Goal: Transaction & Acquisition: Book appointment/travel/reservation

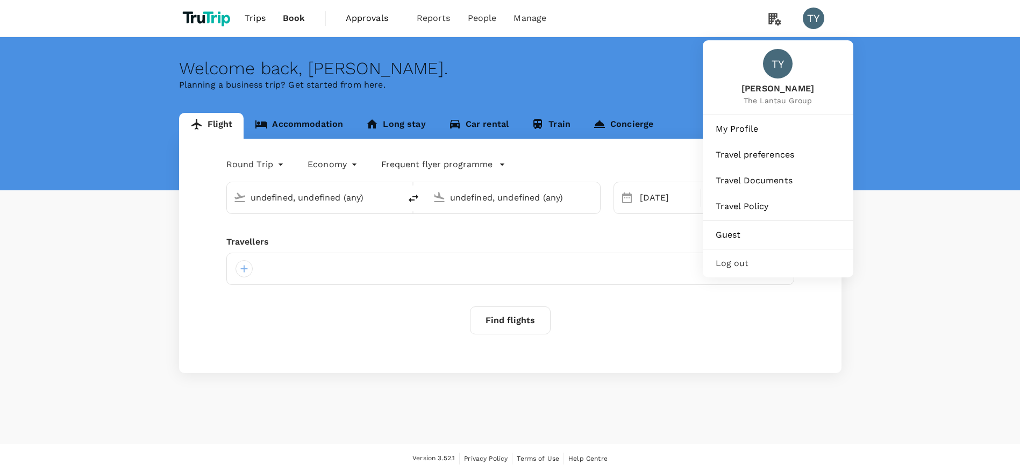
type input "Singapore Changi (SIN)"
type input "Hong Kong Intl (HKG)"
type input "Singapore Changi (SIN)"
type input "Hong Kong Intl (HKG)"
type input "Singapore Changi (SIN)"
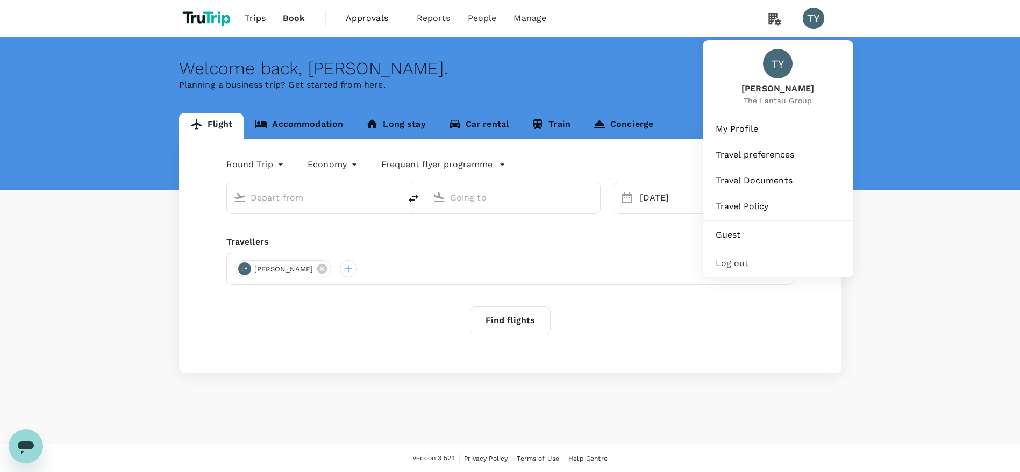
type input "Hong Kong Intl (HKG)"
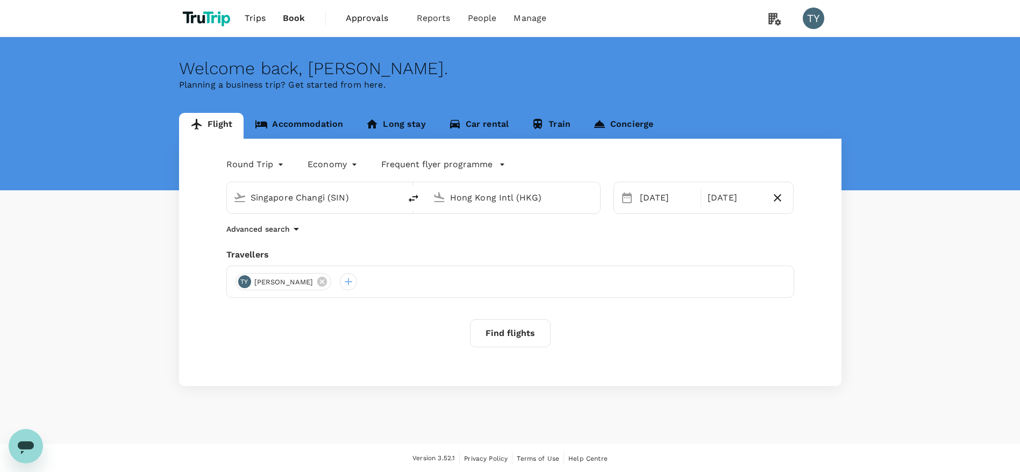
click at [384, 331] on div "Find flights" at bounding box center [510, 333] width 568 height 28
click at [500, 192] on input "Hong Kong Intl (HKG)" at bounding box center [513, 197] width 127 height 17
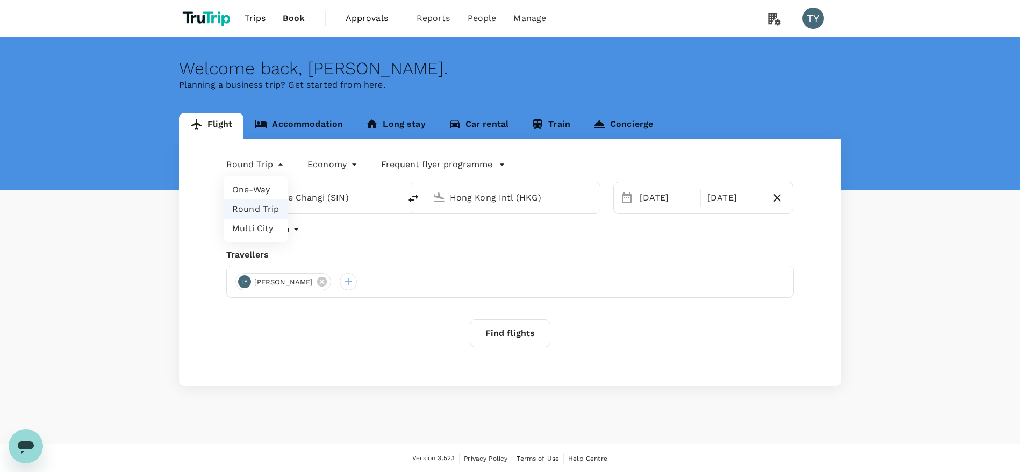
click at [248, 165] on body "Trips Book Approvals 0 Reports People Manage TY Welcome back , [PERSON_NAME] . …" at bounding box center [516, 236] width 1032 height 473
click at [257, 227] on li "Multi City" at bounding box center [256, 228] width 64 height 19
type input "multicity"
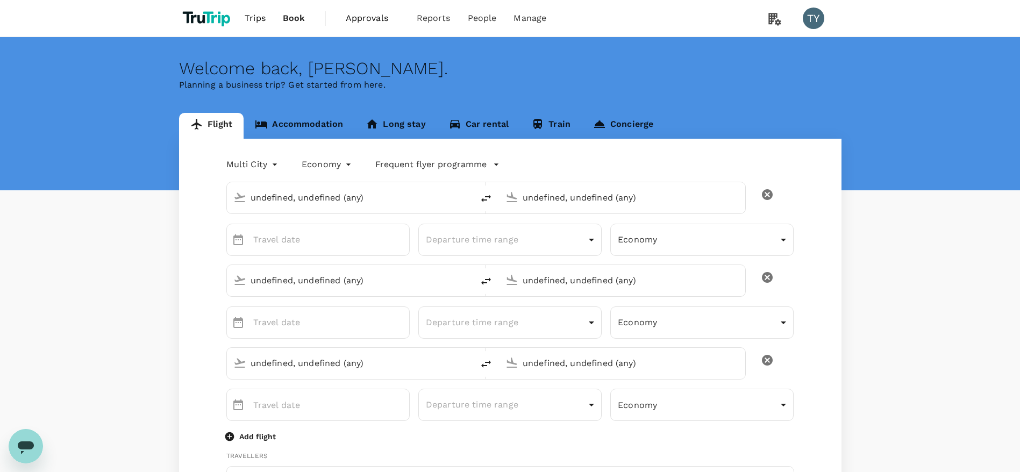
type input "Singapore Changi (SIN)"
type input "Hong Kong Intl (HKG)"
type input "Singapore Changi (SIN)"
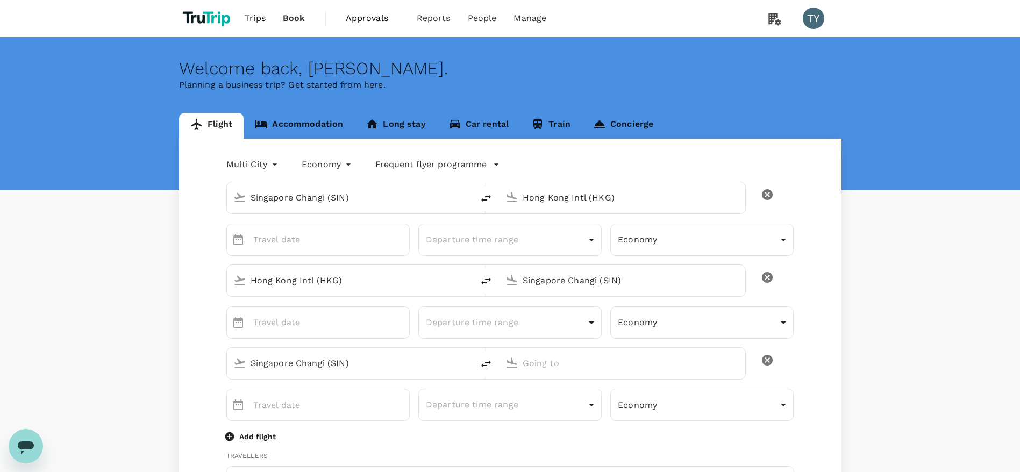
type input "[EMAIL_ADDRESS][DOMAIN_NAME]"
type input "65"
type input "90250053"
type input "DD MMMM"
click at [359, 232] on input "DD MMMM" at bounding box center [331, 240] width 156 height 32
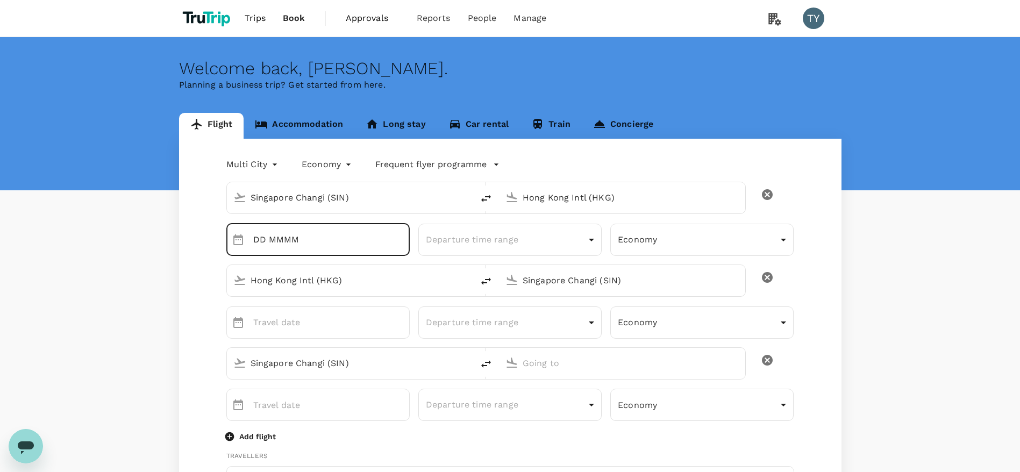
click at [374, 235] on input "DD MMMM" at bounding box center [331, 240] width 156 height 32
click at [285, 244] on input "DD MMMM" at bounding box center [331, 240] width 156 height 32
click at [248, 243] on div "​ ​" at bounding box center [317, 240] width 183 height 32
type input "DD MMMM"
click at [240, 243] on icon "Choose date" at bounding box center [238, 239] width 13 height 13
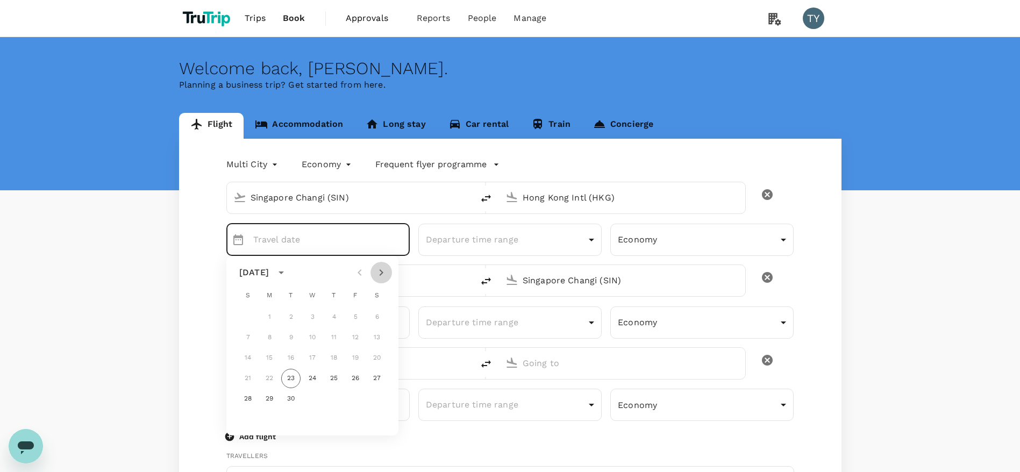
click at [382, 271] on icon "Next month" at bounding box center [381, 272] width 4 height 6
click at [313, 336] on button "8" at bounding box center [312, 337] width 19 height 19
type input "[DATE]"
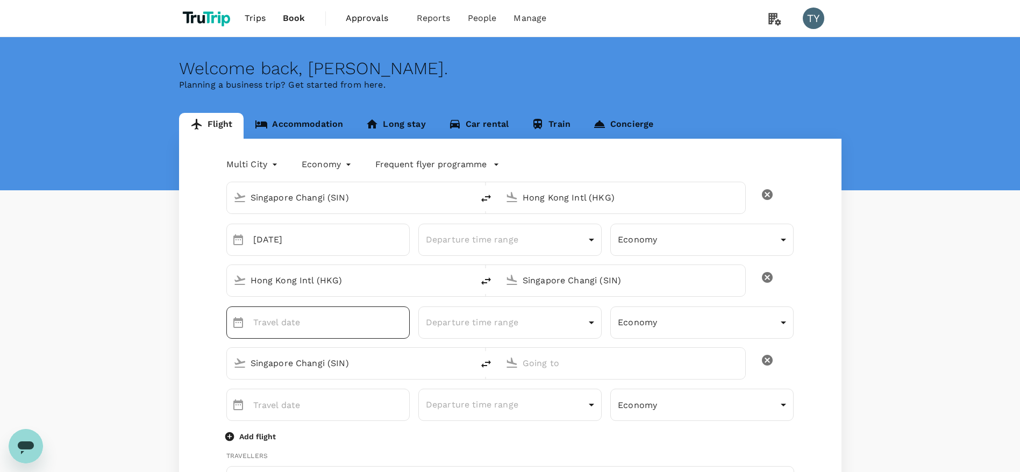
click at [250, 324] on div "​ ​" at bounding box center [317, 322] width 183 height 32
type input "DD MMMM"
click at [304, 282] on input "Hong Kong Intl (HKG)" at bounding box center [350, 280] width 200 height 17
click at [563, 288] on input "Singapore Changi (SIN)" at bounding box center [622, 280] width 200 height 17
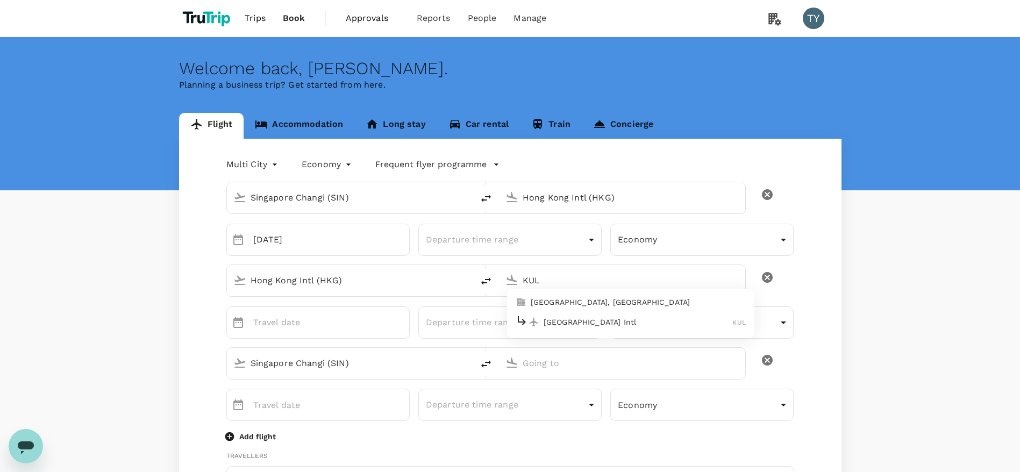
click at [576, 336] on ul "[GEOGRAPHIC_DATA], [GEOGRAPHIC_DATA] [GEOGRAPHIC_DATA] Intl KUL" at bounding box center [630, 313] width 247 height 49
click at [578, 325] on p "[GEOGRAPHIC_DATA] Intl" at bounding box center [637, 322] width 189 height 11
type input "Kuala Lumpur Intl ([GEOGRAPHIC_DATA])"
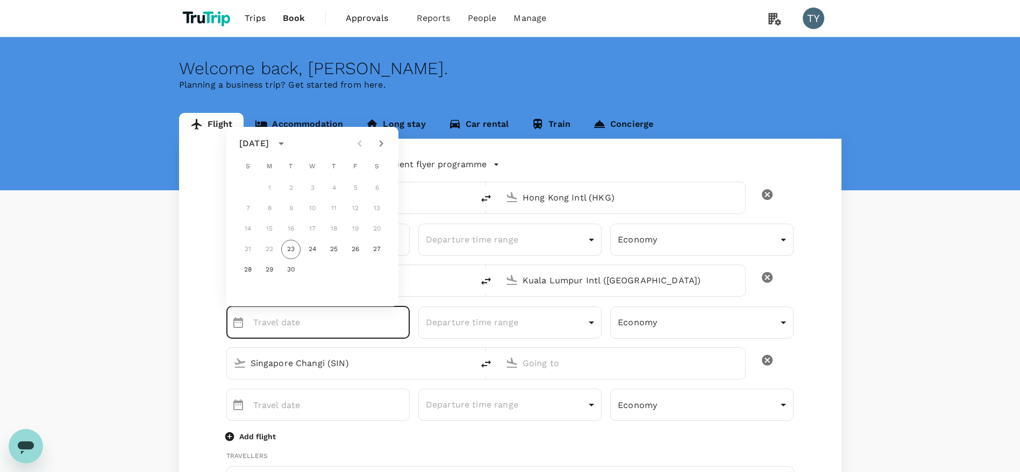
click at [353, 369] on input "Singapore Changi (SIN)" at bounding box center [350, 363] width 200 height 17
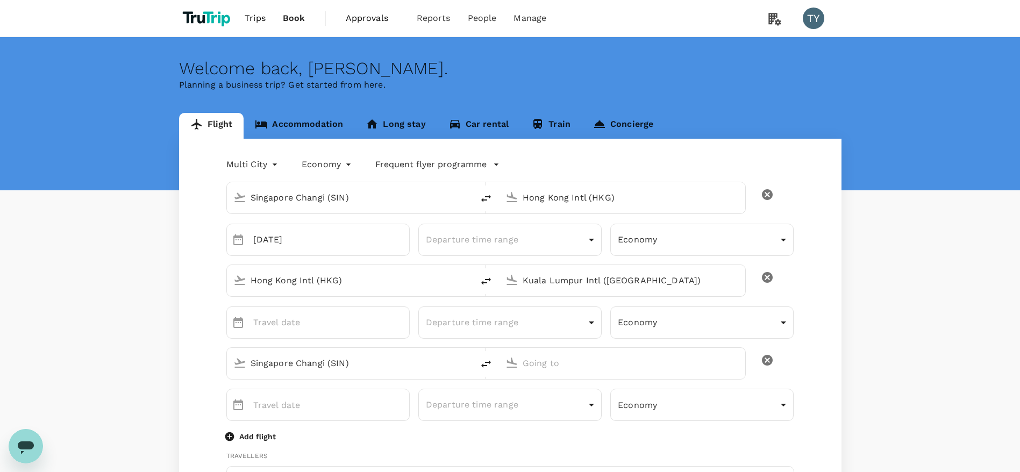
click at [356, 363] on input "Singapore Changi (SIN)" at bounding box center [350, 363] width 200 height 17
type input "U"
click at [325, 411] on div "[GEOGRAPHIC_DATA] Intl KUL" at bounding box center [358, 405] width 230 height 17
type input "Kuala Lumpur Intl ([GEOGRAPHIC_DATA])"
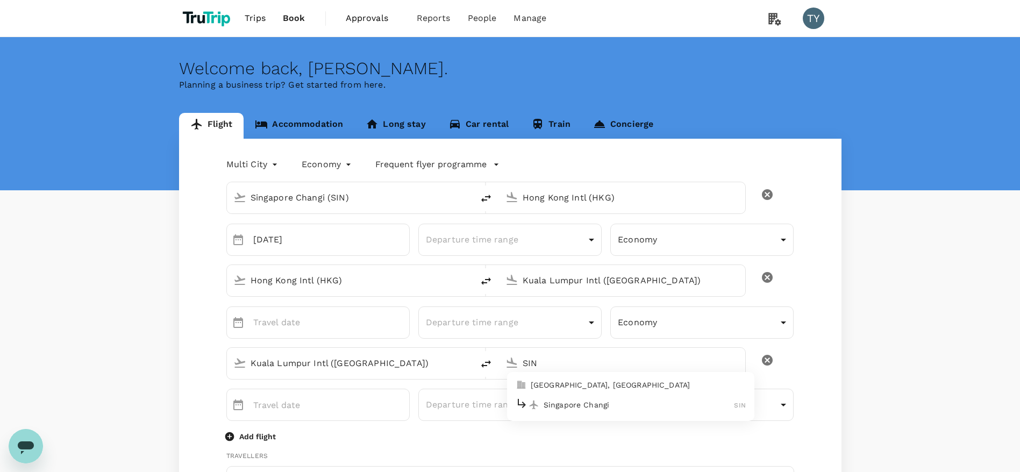
click at [561, 405] on p "Singapore Changi" at bounding box center [638, 404] width 191 height 11
type input "Singapore Changi (SIN)"
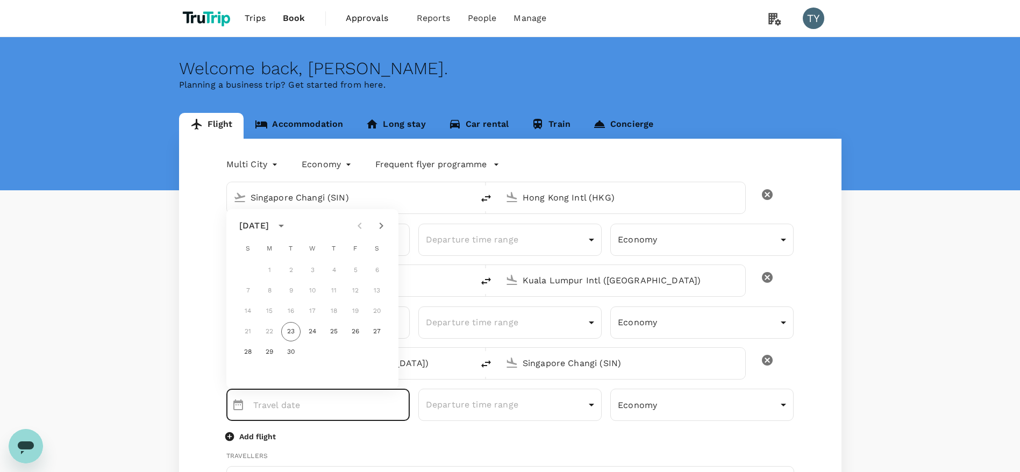
scroll to position [81, 0]
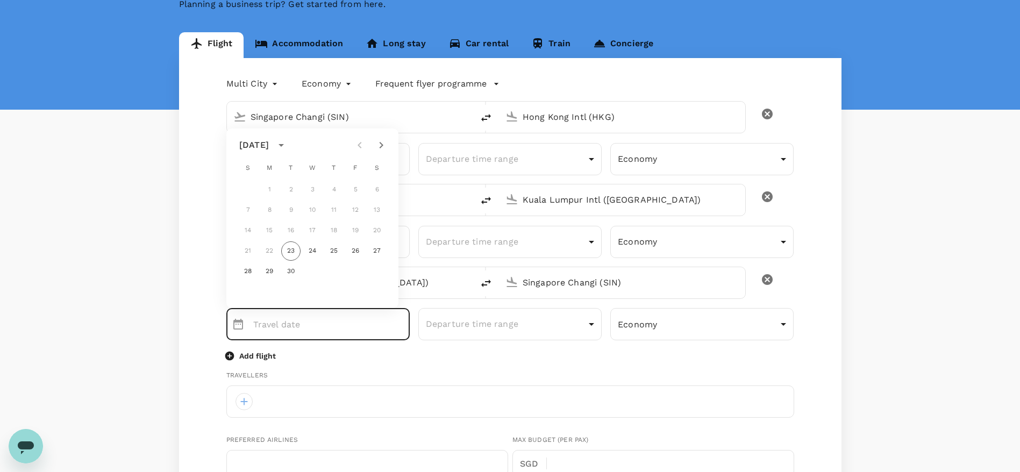
click at [200, 243] on div "Multi City multicity Economy economy Frequent flyer programme [GEOGRAPHIC_DATA]…" at bounding box center [510, 476] width 662 height 837
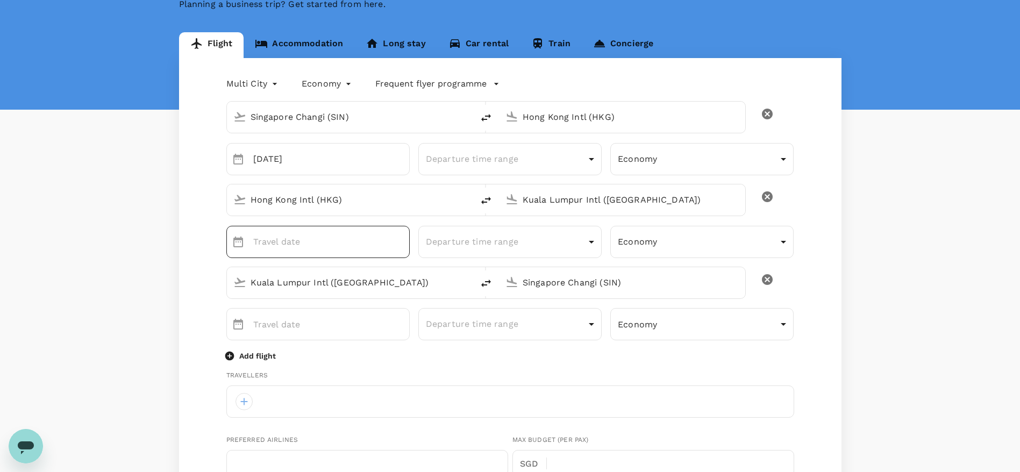
type input "DD MMMM"
click at [312, 247] on input "DD MMMM" at bounding box center [331, 242] width 156 height 32
click at [240, 245] on icon "Choose date" at bounding box center [238, 241] width 13 height 13
click at [381, 276] on icon "Next month" at bounding box center [381, 274] width 4 height 6
click at [378, 339] on button "11" at bounding box center [376, 339] width 19 height 19
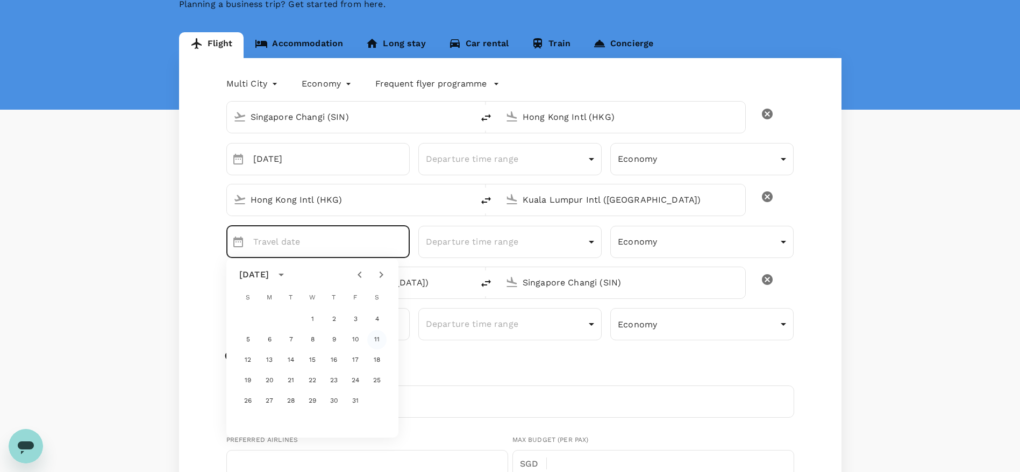
type input "[DATE]"
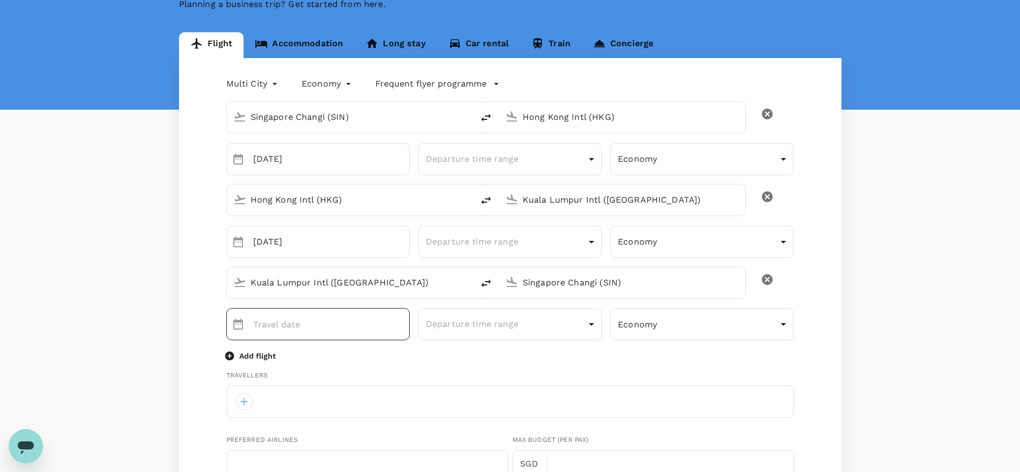
type input "DD MMMM"
click at [272, 324] on input "DD MMMM" at bounding box center [331, 324] width 156 height 32
click at [239, 326] on icon "Choose date" at bounding box center [238, 324] width 13 height 13
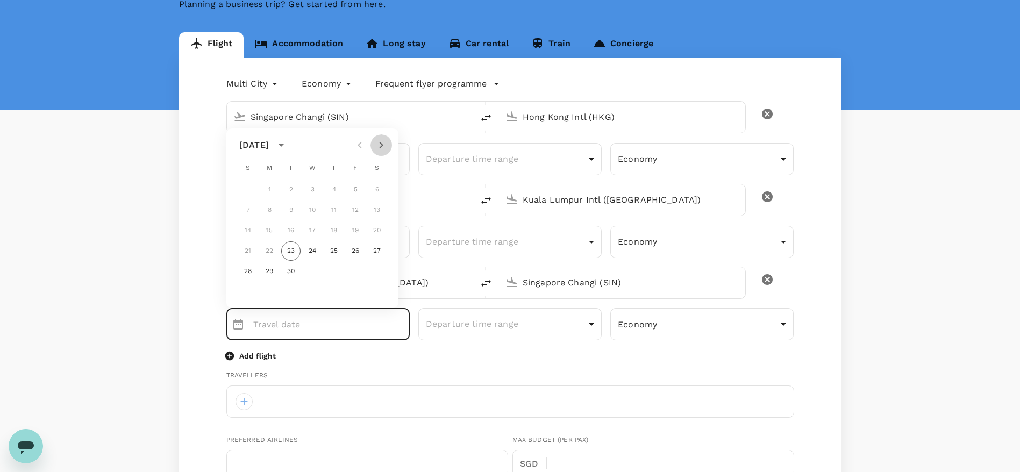
click at [385, 145] on icon "Next month" at bounding box center [381, 145] width 13 height 13
click at [374, 211] on button "11" at bounding box center [376, 209] width 19 height 19
type input "[DATE]"
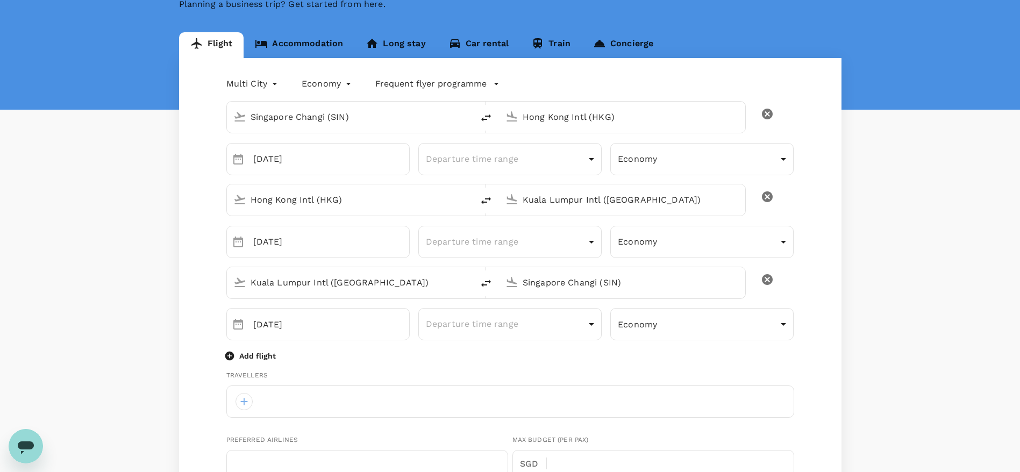
click at [405, 356] on div "Add flight" at bounding box center [510, 355] width 568 height 13
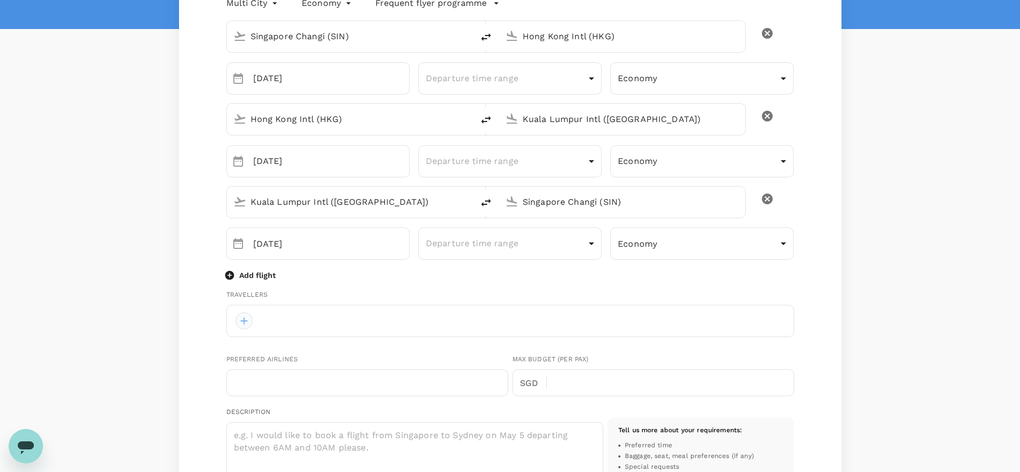
click at [246, 326] on div at bounding box center [243, 320] width 17 height 17
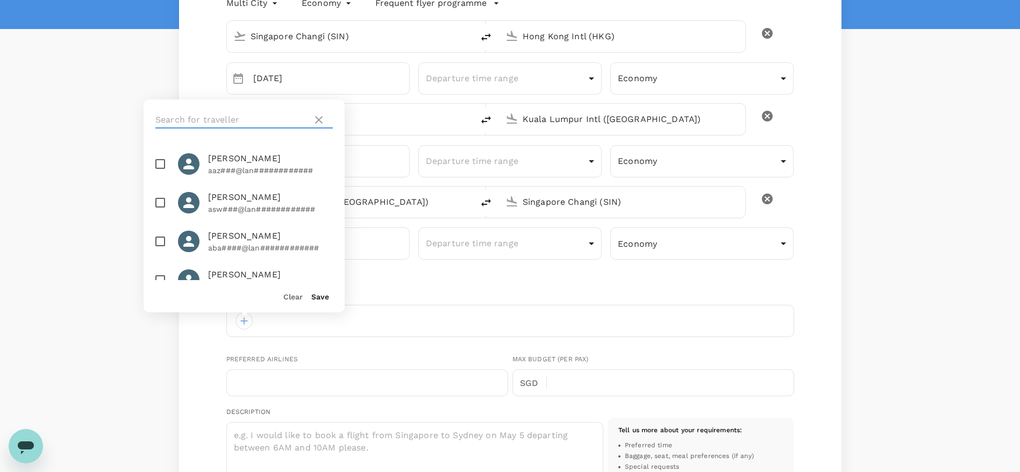
click at [217, 118] on input "text" at bounding box center [231, 119] width 153 height 17
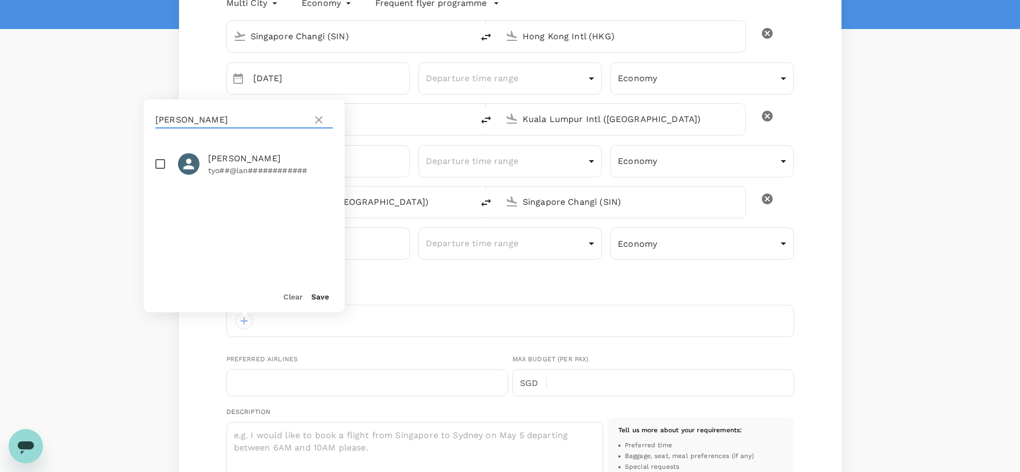
type input "[PERSON_NAME]"
click at [160, 162] on input "checkbox" at bounding box center [160, 164] width 23 height 23
checkbox input "true"
click at [312, 295] on button "Save" at bounding box center [320, 296] width 18 height 9
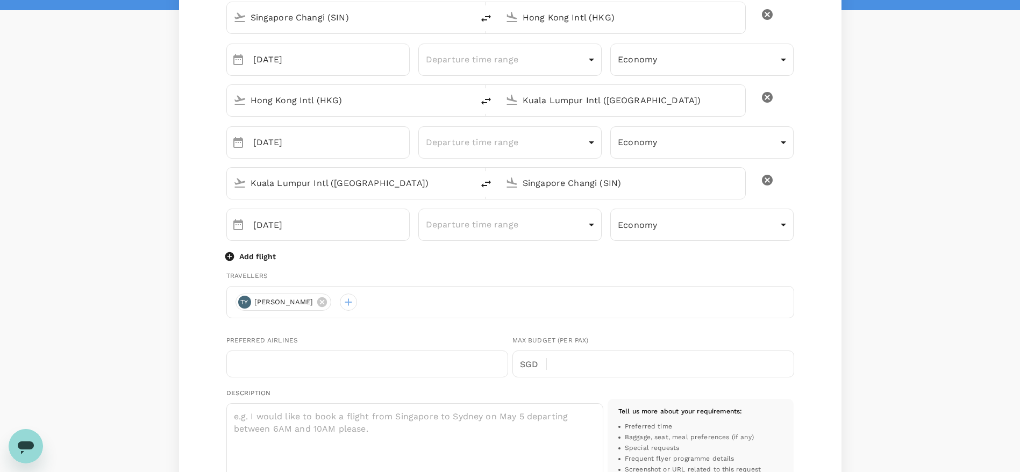
scroll to position [88, 0]
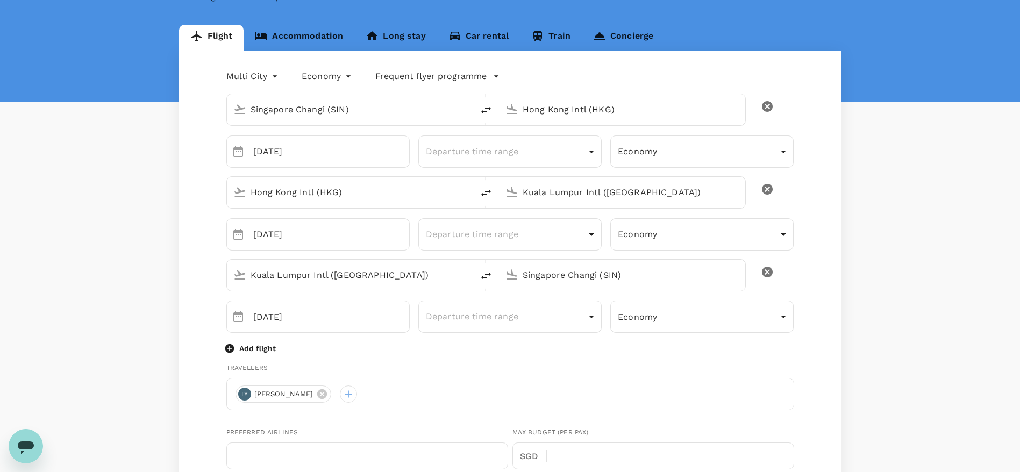
click at [491, 76] on icon "button" at bounding box center [496, 76] width 11 height 11
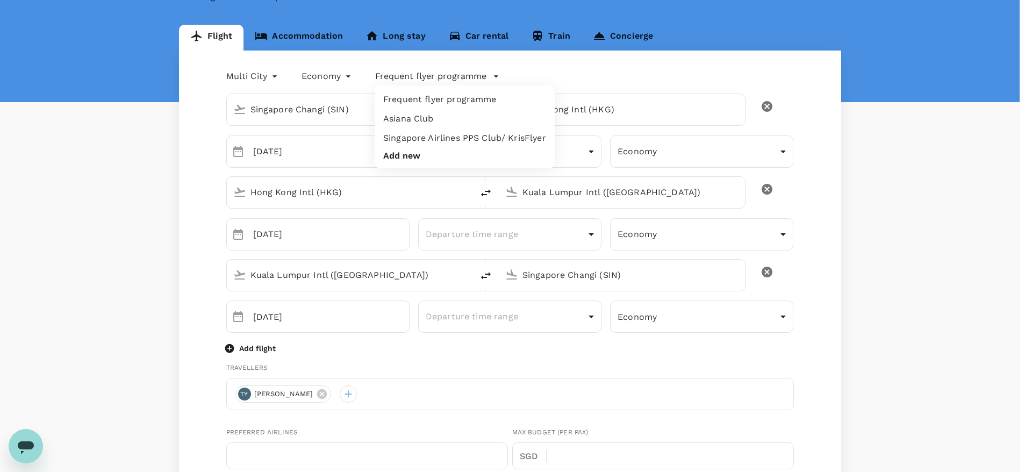
click at [453, 136] on li "Singapore Airlines PPS Club/ KrisFlyer" at bounding box center [465, 137] width 180 height 19
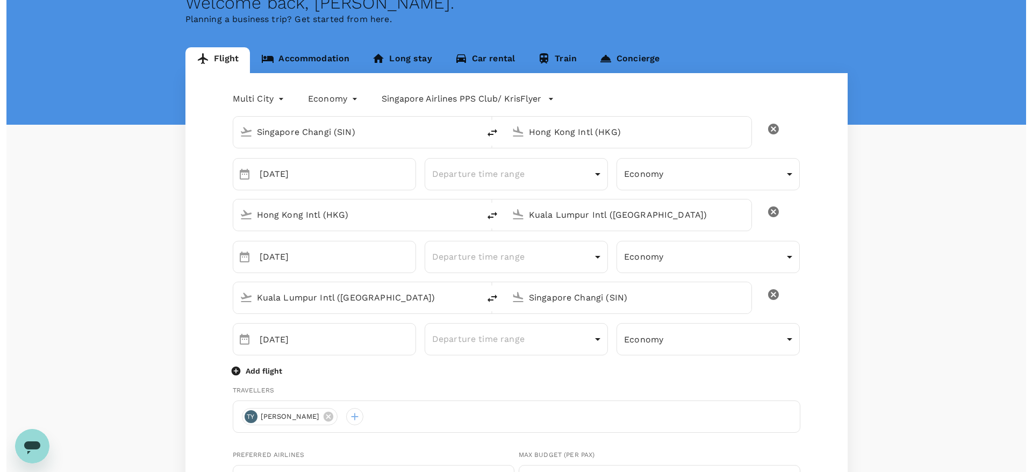
scroll to position [8, 0]
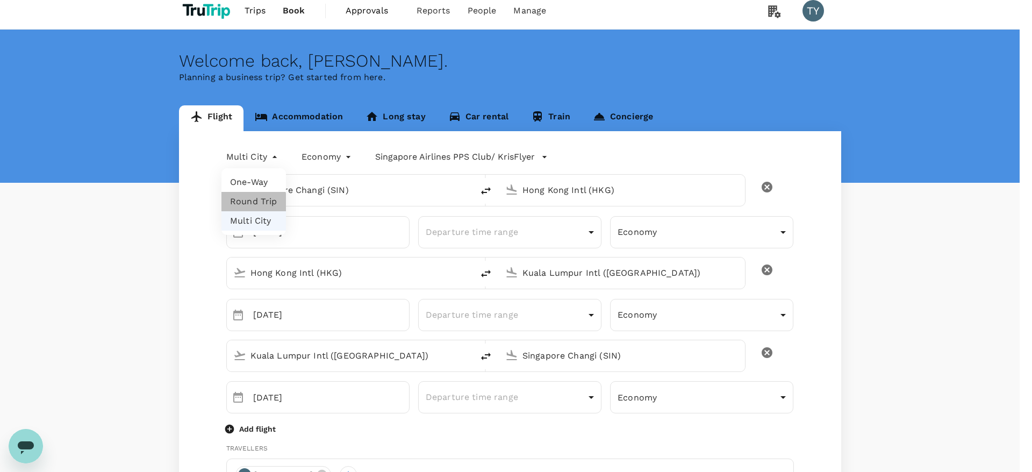
click at [249, 202] on li "Round Trip" at bounding box center [253, 201] width 64 height 19
type input "roundtrip"
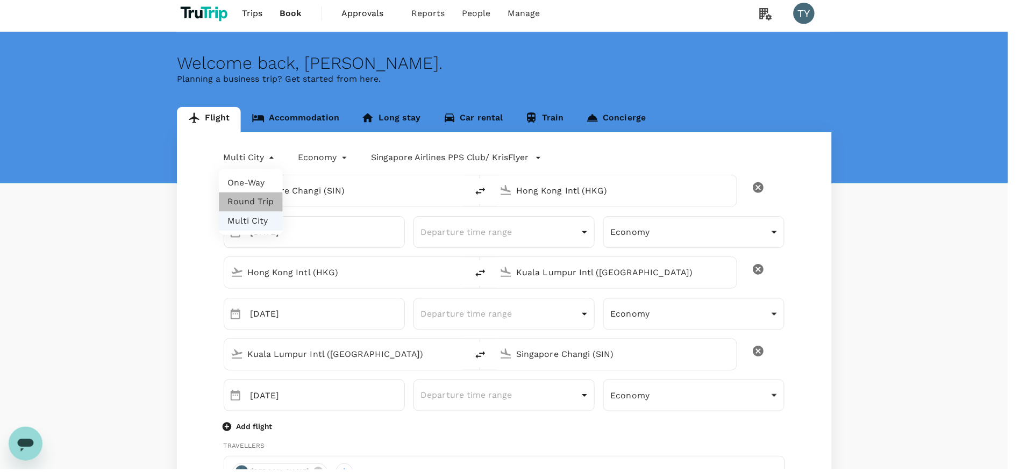
scroll to position [1, 0]
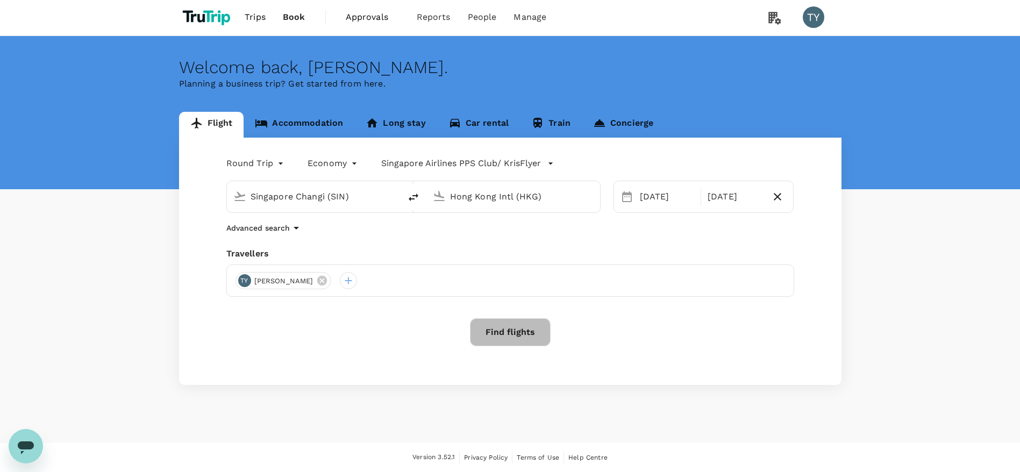
click at [480, 336] on button "Find flights" at bounding box center [510, 332] width 81 height 28
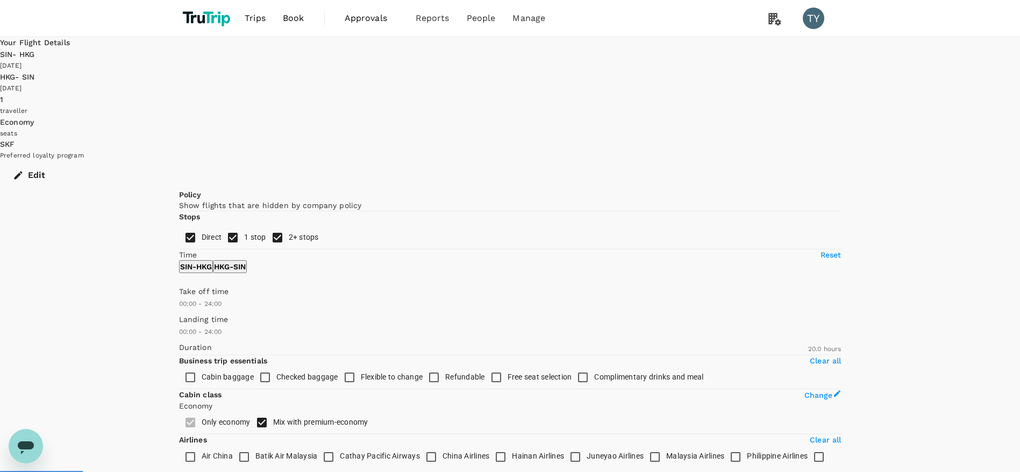
click at [266, 226] on input "2+ stops" at bounding box center [277, 237] width 23 height 23
checkbox input "false"
type input "1555"
type input "540"
drag, startPoint x: 348, startPoint y: 325, endPoint x: 241, endPoint y: 329, distance: 107.1
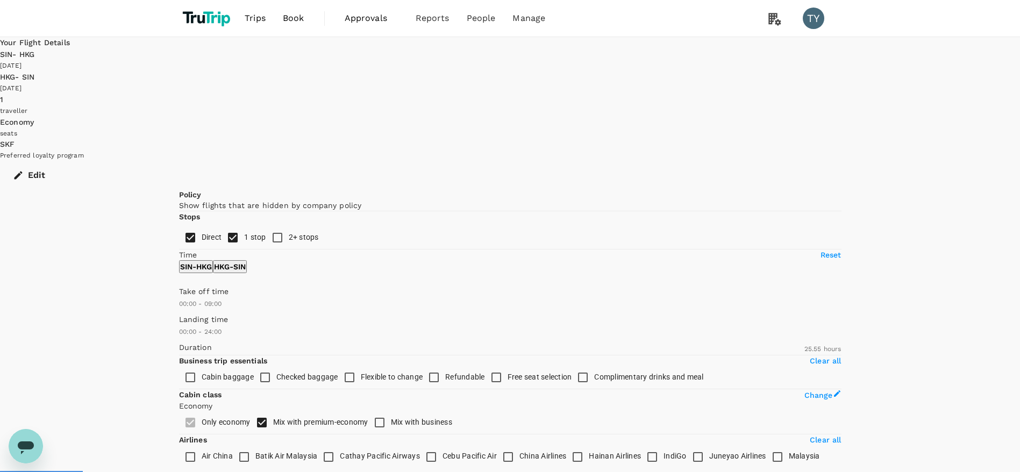
click at [179, 310] on span at bounding box center [179, 310] width 0 height 0
click at [262, 19] on span "Trips" at bounding box center [255, 18] width 21 height 13
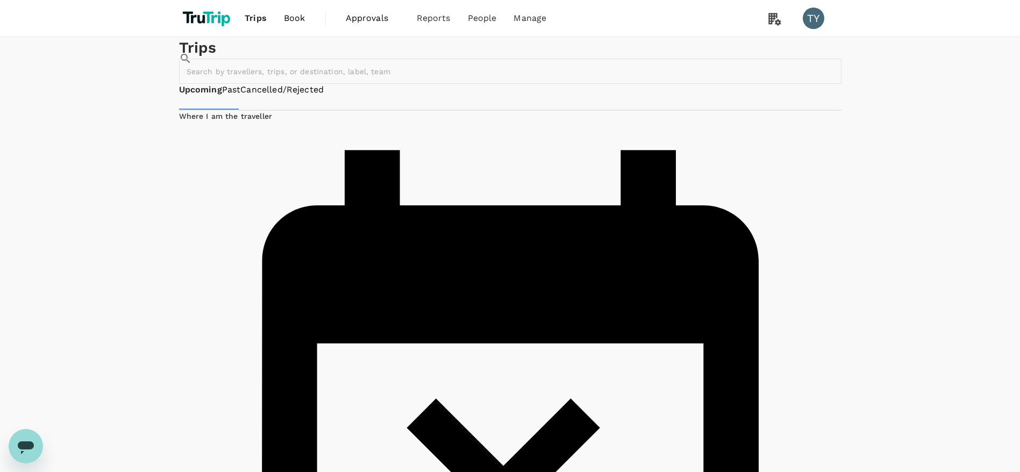
click at [292, 21] on span "Book" at bounding box center [294, 18] width 21 height 13
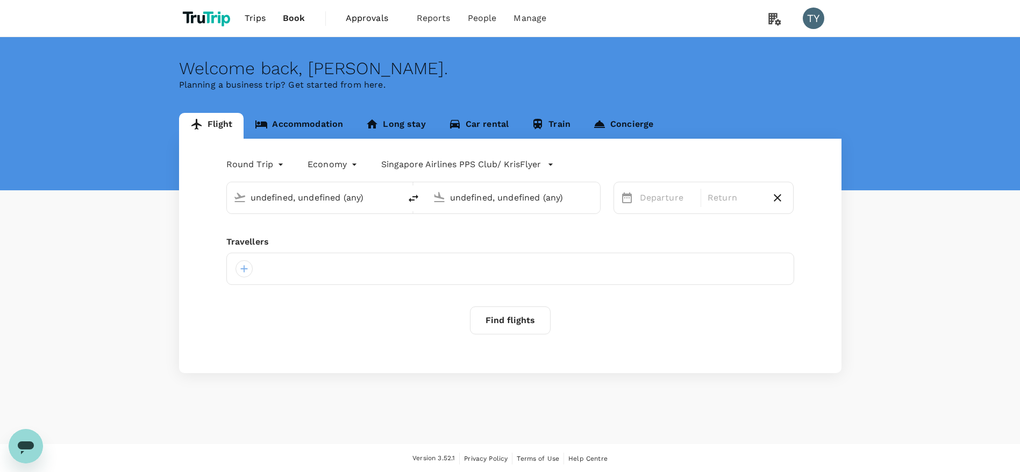
type input "Singapore Changi (SIN)"
type input "Hong Kong Intl (HKG)"
type input "Singapore Changi (SIN)"
type input "Hong Kong Intl (HKG)"
type input "Singapore Changi (SIN)"
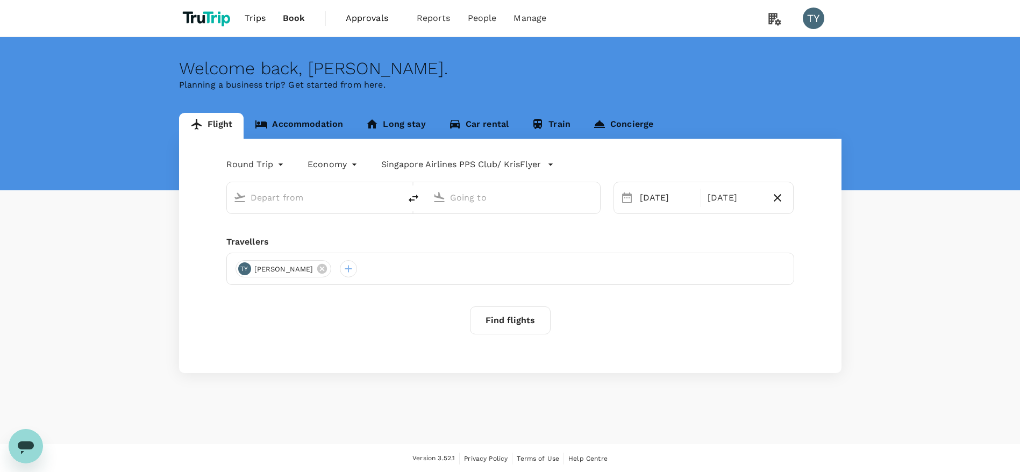
type input "Hong Kong Intl (HKG)"
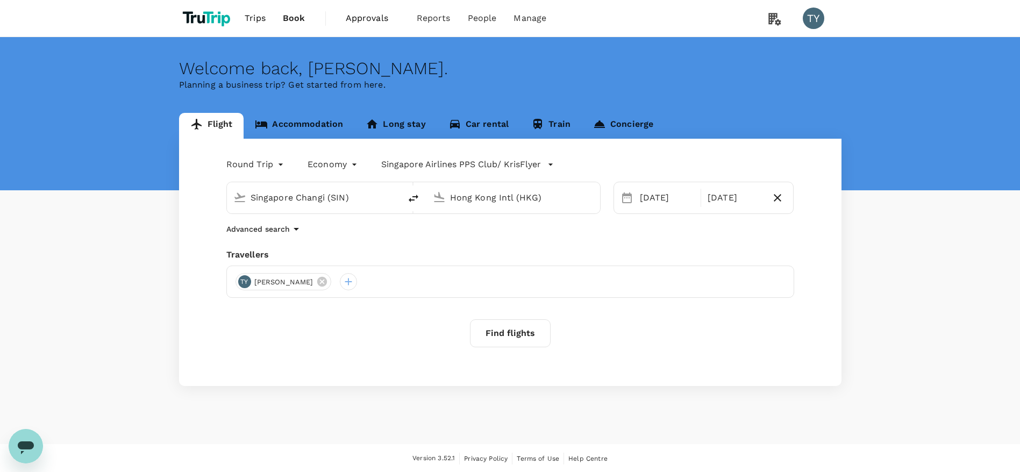
click at [326, 200] on input "Singapore Changi (SIN)" at bounding box center [313, 197] width 127 height 17
click at [291, 242] on p "Hong Kong Intl" at bounding box center [329, 239] width 188 height 11
type input "Hong Kong Intl (HKG)"
click at [496, 205] on input "Hong Kong Intl (HKG)" at bounding box center [513, 197] width 127 height 17
click at [477, 245] on div "[GEOGRAPHIC_DATA] Intl KUL" at bounding box center [522, 239] width 230 height 17
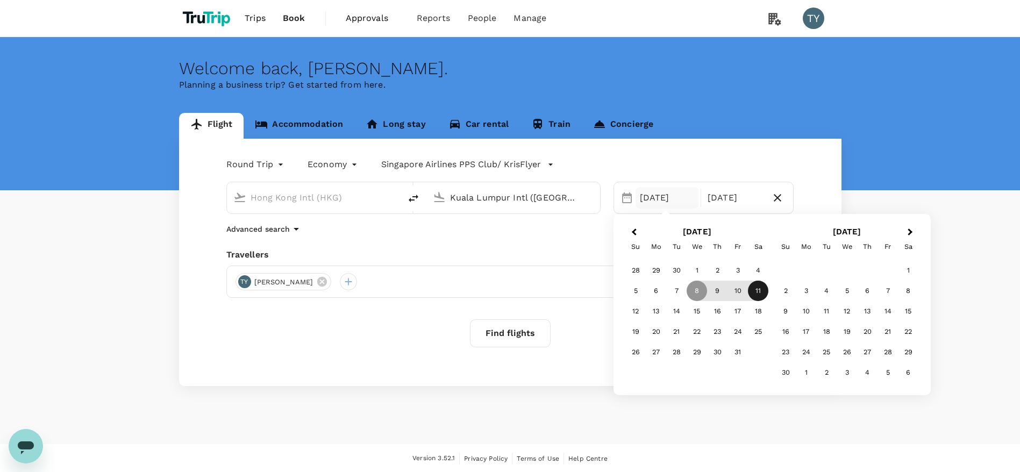
type input "Kuala Lumpur Intl ([GEOGRAPHIC_DATA])"
click at [757, 293] on div "11" at bounding box center [758, 291] width 20 height 20
click at [561, 246] on div "Round Trip roundtrip Economy economy Singapore Airlines PPS Club/ KrisFlyer [GE…" at bounding box center [510, 262] width 662 height 247
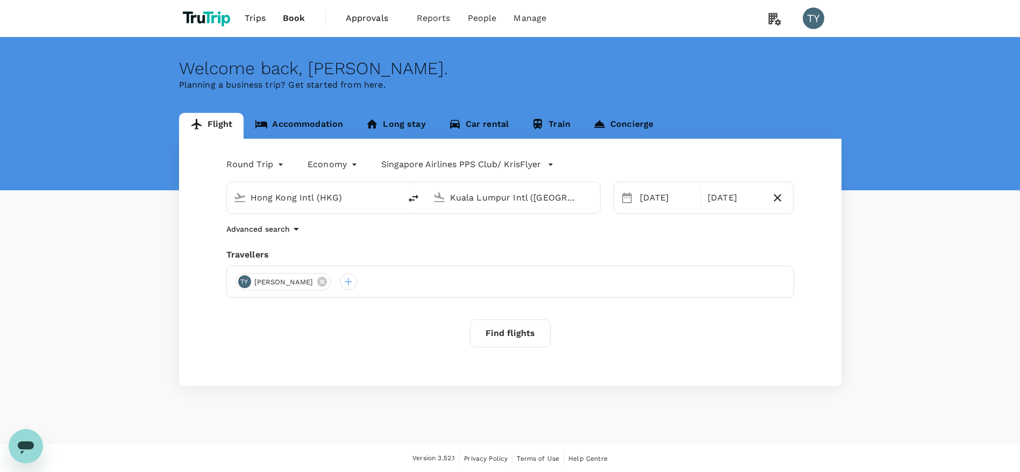
click at [528, 339] on button "Find flights" at bounding box center [510, 333] width 81 height 28
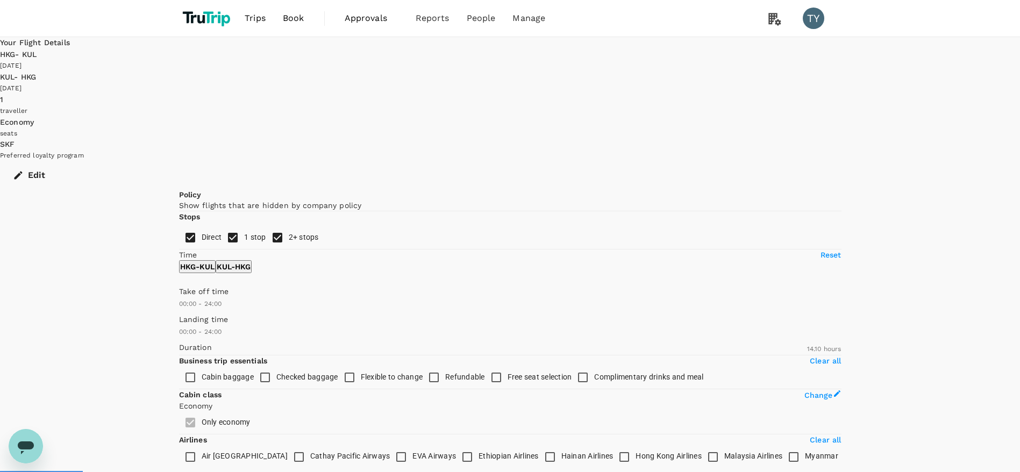
type input "910"
click at [221, 226] on input "1 stop" at bounding box center [232, 237] width 23 height 23
checkbox input "false"
click at [266, 226] on input "2+ stops" at bounding box center [277, 237] width 23 height 23
checkbox input "false"
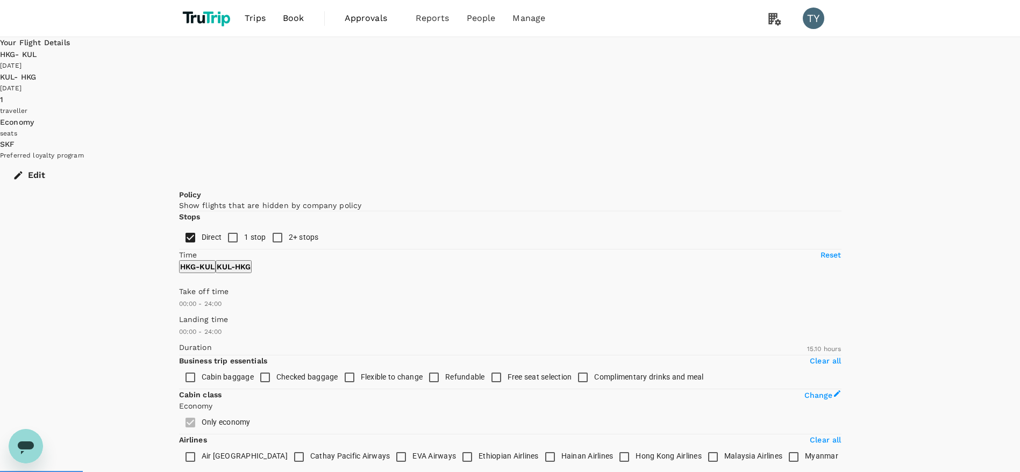
click at [497, 61] on div "[DATE]" at bounding box center [510, 66] width 1020 height 11
click at [60, 161] on button "Edit" at bounding box center [30, 175] width 60 height 28
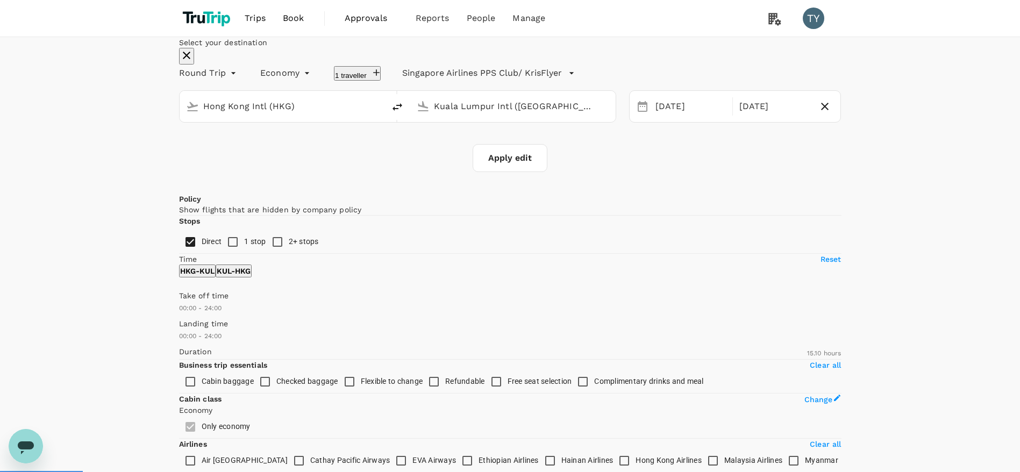
type input "Hong Kong Intl (HKG)"
type input "Kuala Lumpur Intl ([GEOGRAPHIC_DATA])"
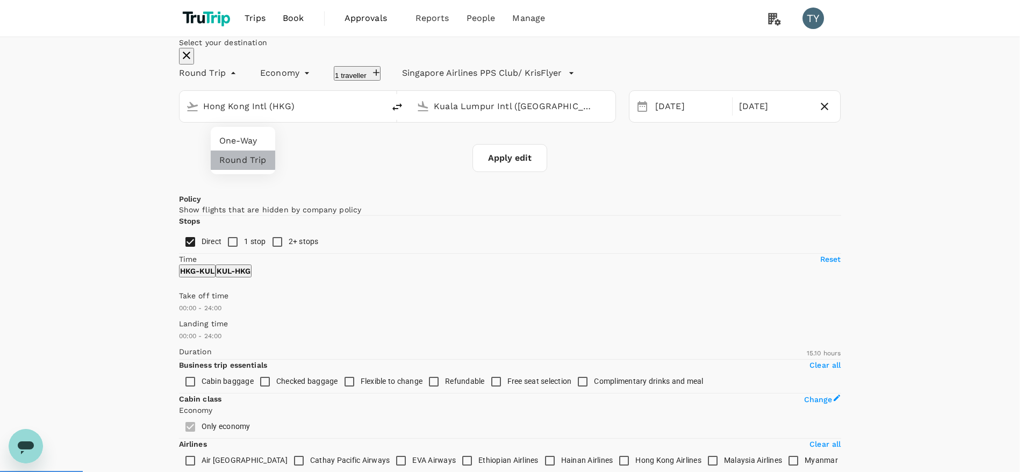
click at [250, 161] on li "Round Trip" at bounding box center [243, 159] width 64 height 19
click at [523, 206] on div at bounding box center [516, 236] width 1032 height 472
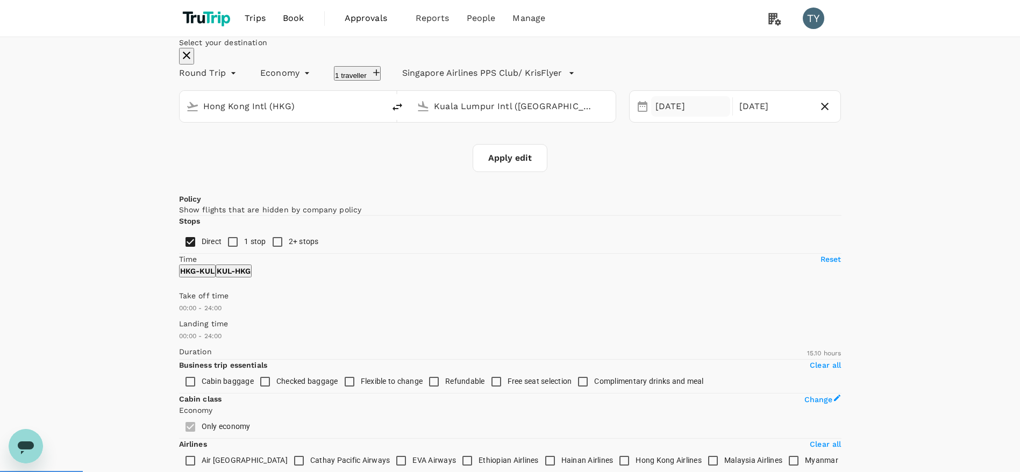
click at [673, 117] on div "[DATE]" at bounding box center [690, 106] width 79 height 21
click at [498, 171] on div "8" at bounding box center [487, 161] width 20 height 20
click at [559, 171] on div "11" at bounding box center [549, 161] width 20 height 20
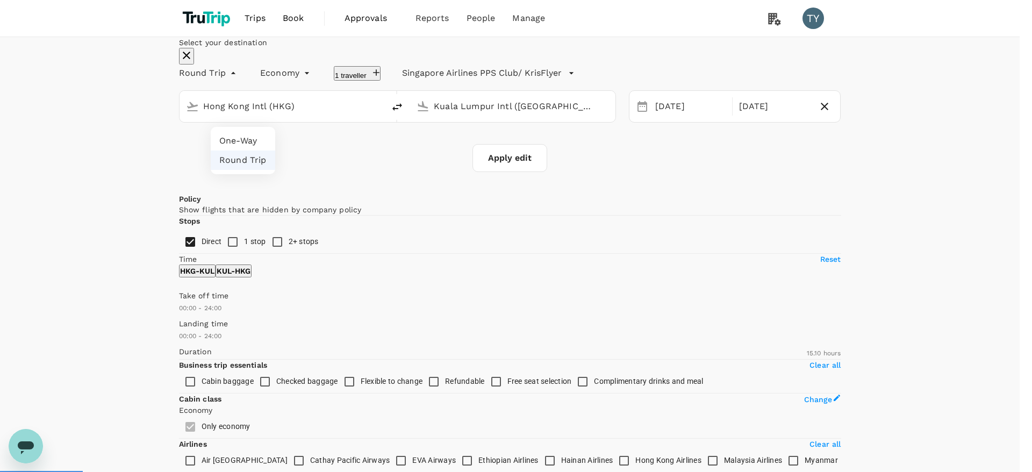
click at [364, 189] on div at bounding box center [516, 236] width 1032 height 472
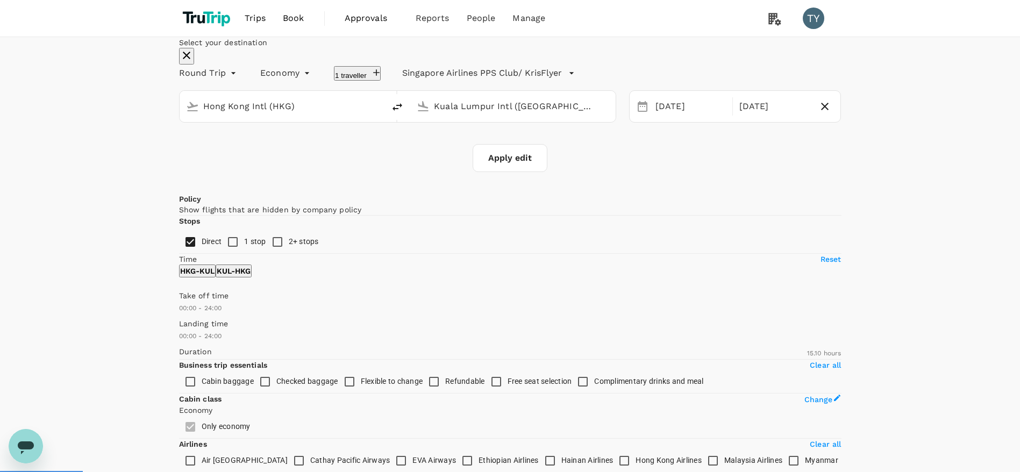
click at [193, 62] on icon "button" at bounding box center [186, 55] width 13 height 13
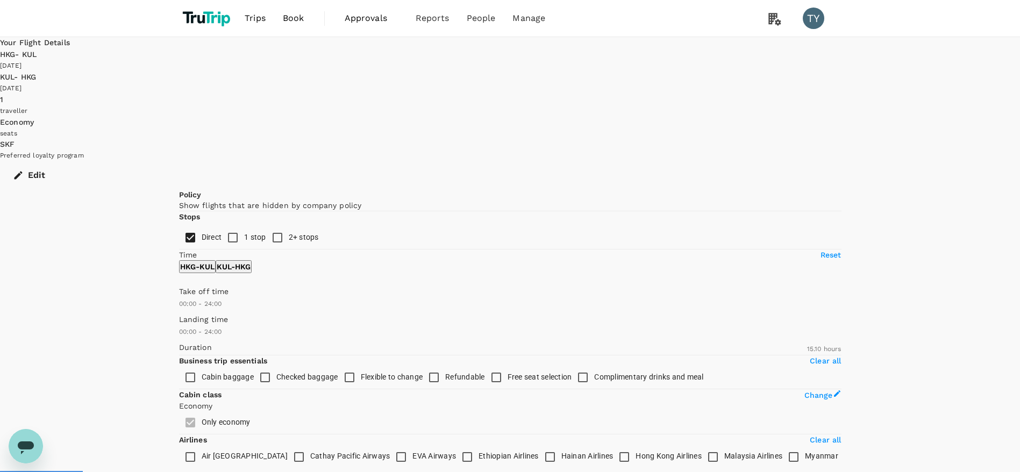
click at [295, 17] on span "Book" at bounding box center [293, 18] width 21 height 13
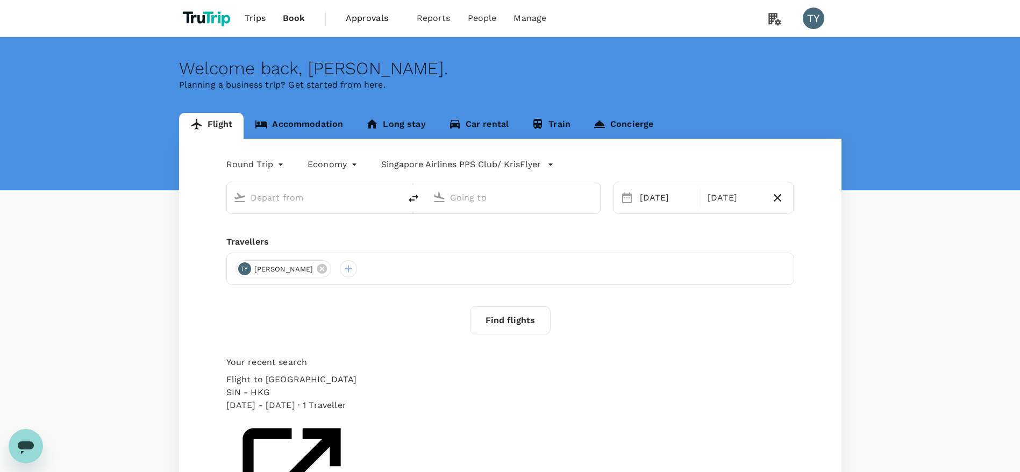
type input "Hong Kong Intl (HKG)"
type input "Kuala Lumpur Intl ([GEOGRAPHIC_DATA])"
type input "Hong Kong Intl (HKG)"
type input "Kuala Lumpur Intl ([GEOGRAPHIC_DATA])"
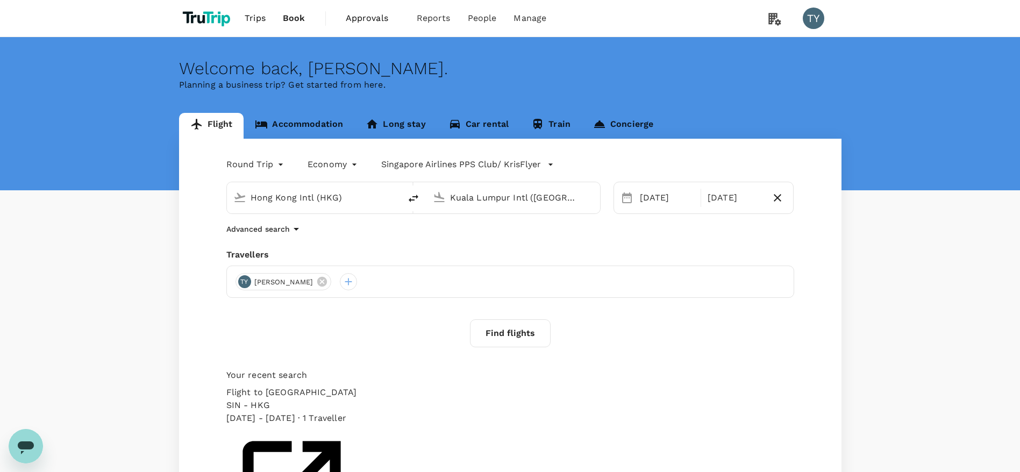
click at [260, 161] on body "Trips Book Approvals 0 Reports People Manage TY Welcome back , [PERSON_NAME] . …" at bounding box center [510, 322] width 1020 height 644
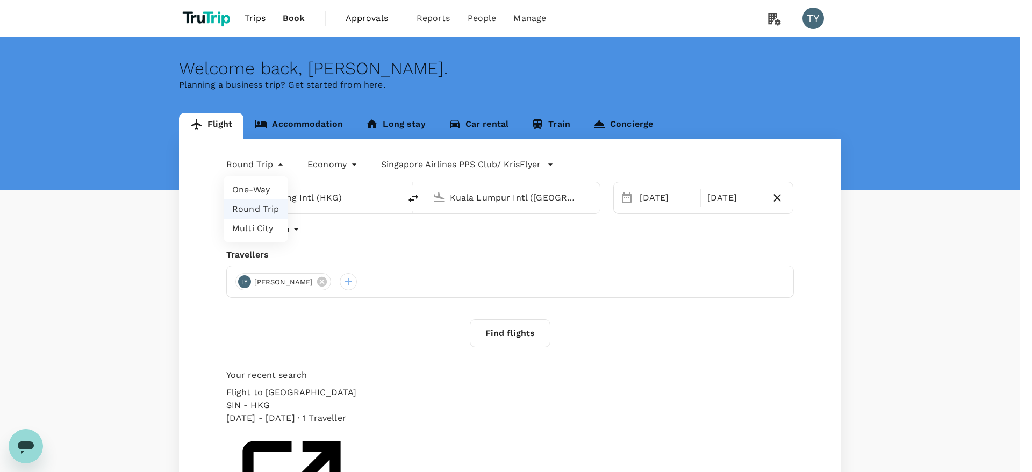
click at [252, 232] on li "Multi City" at bounding box center [256, 228] width 64 height 19
type input "multicity"
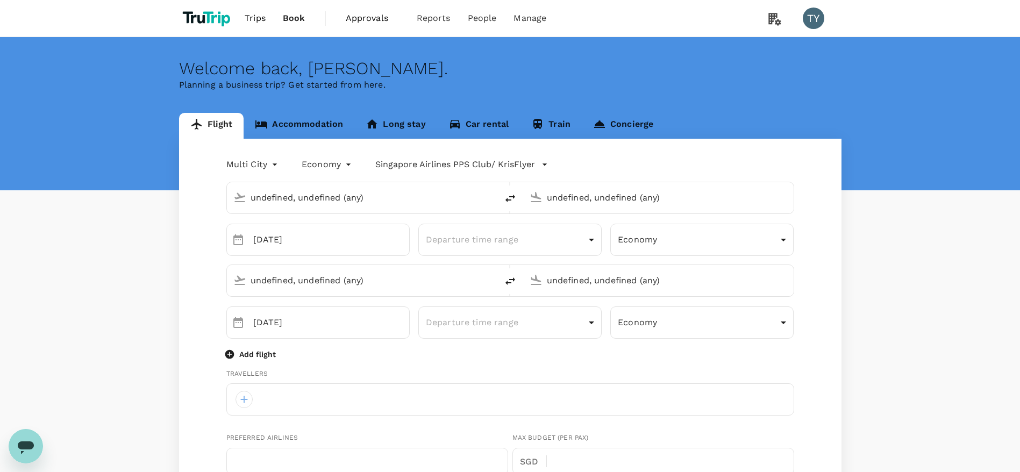
type input "Hong Kong Intl (HKG)"
type input "Kuala Lumpur Intl ([GEOGRAPHIC_DATA])"
type input "Hong Kong Intl (HKG)"
click at [325, 197] on input "Hong Kong Intl (HKG)" at bounding box center [362, 197] width 224 height 17
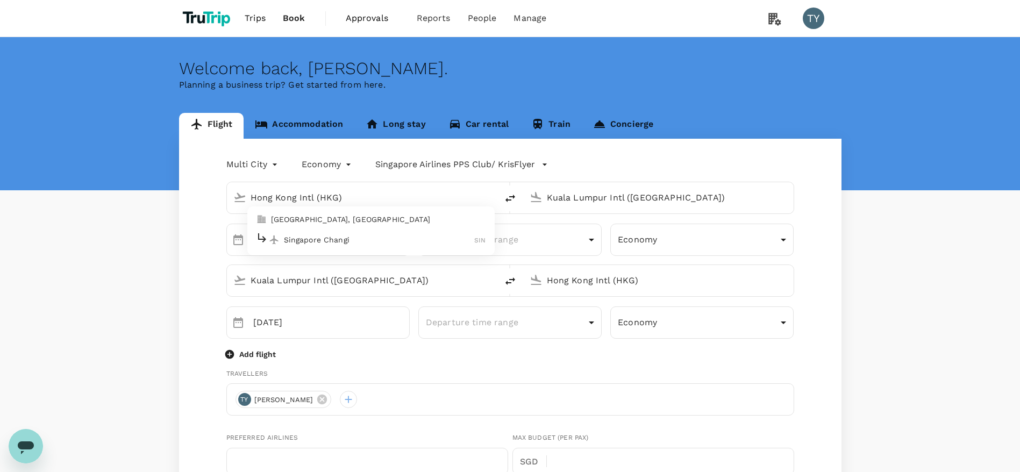
type input "[GEOGRAPHIC_DATA], [GEOGRAPHIC_DATA] (any)"
click at [656, 188] on div "Kuala Lumpur Intl ([GEOGRAPHIC_DATA])" at bounding box center [664, 195] width 245 height 21
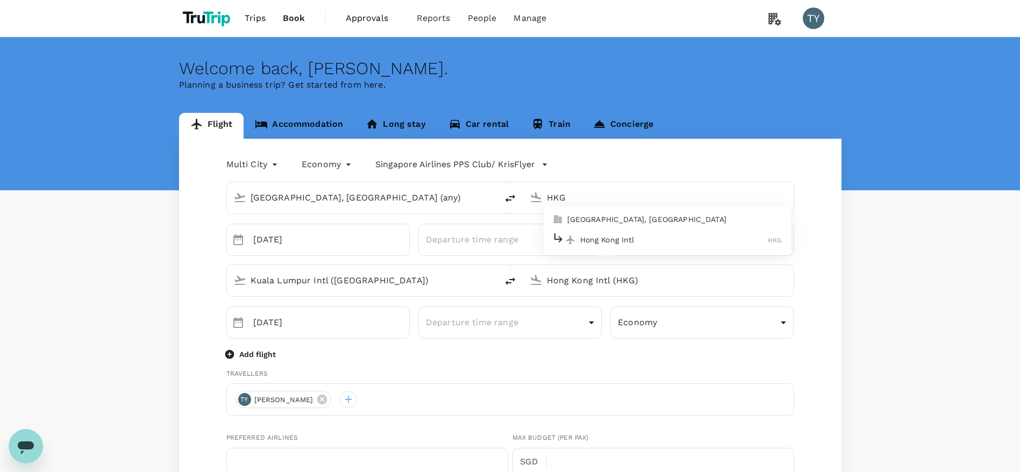
click at [615, 224] on p "[GEOGRAPHIC_DATA], [GEOGRAPHIC_DATA]" at bounding box center [674, 219] width 215 height 11
type input "[GEOGRAPHIC_DATA], [GEOGRAPHIC_DATA] (any)"
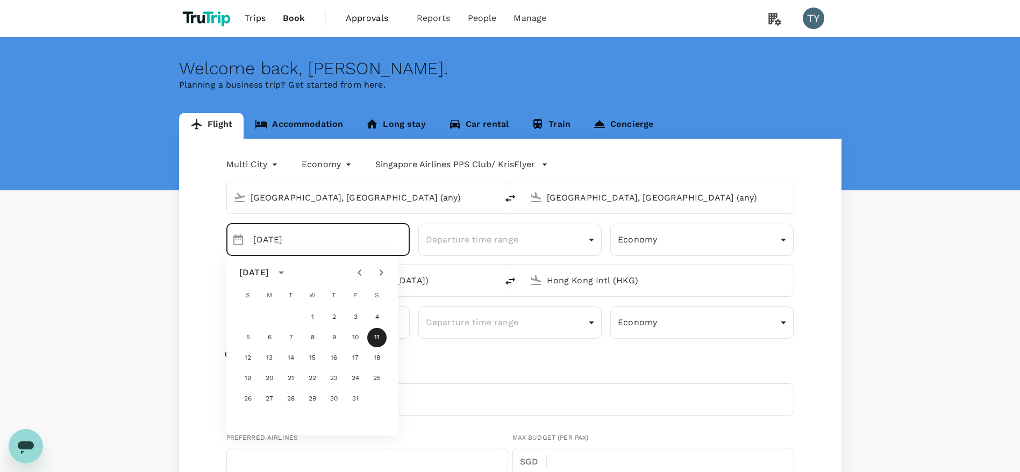
click at [364, 248] on input "[DATE]" at bounding box center [331, 240] width 156 height 32
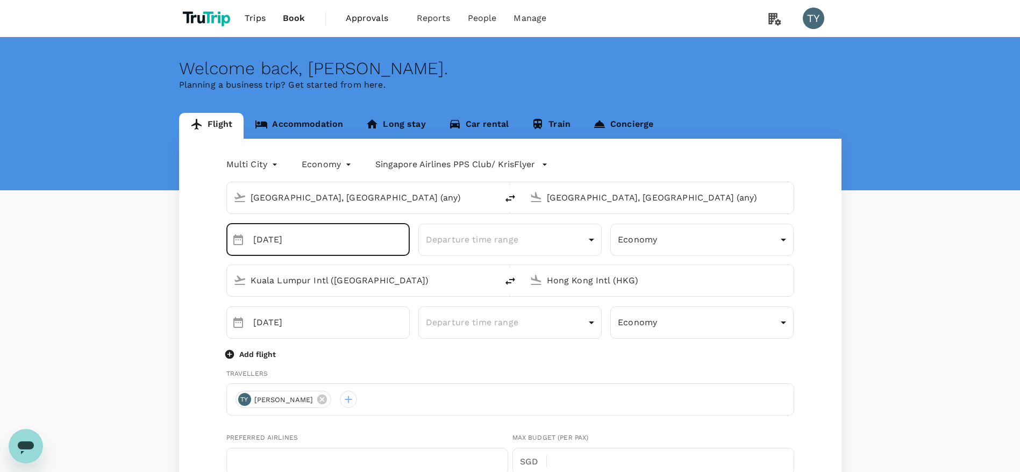
click at [336, 252] on input "[DATE]" at bounding box center [331, 240] width 156 height 32
click at [321, 255] on input "[DATE]" at bounding box center [331, 240] width 156 height 32
click at [321, 254] on input "[DATE]" at bounding box center [331, 240] width 156 height 32
click at [320, 245] on input "[DATE]" at bounding box center [331, 240] width 156 height 32
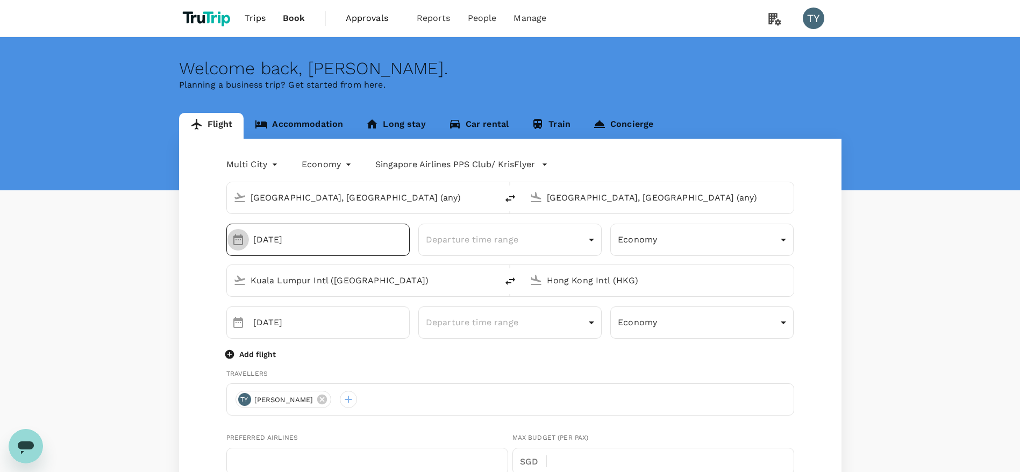
click at [235, 241] on icon "Choose date, selected date is Oct 11, 2025" at bounding box center [238, 239] width 13 height 13
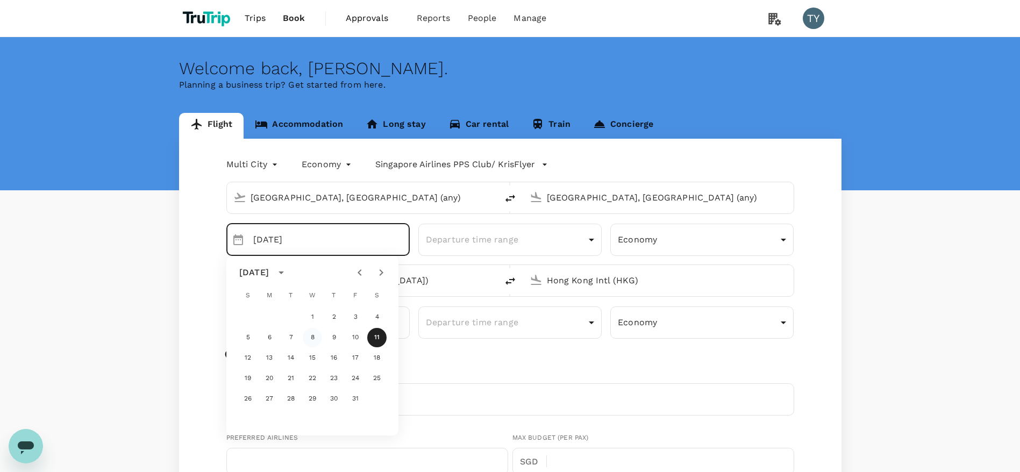
click at [315, 336] on button "8" at bounding box center [312, 337] width 19 height 19
type input "[DATE]"
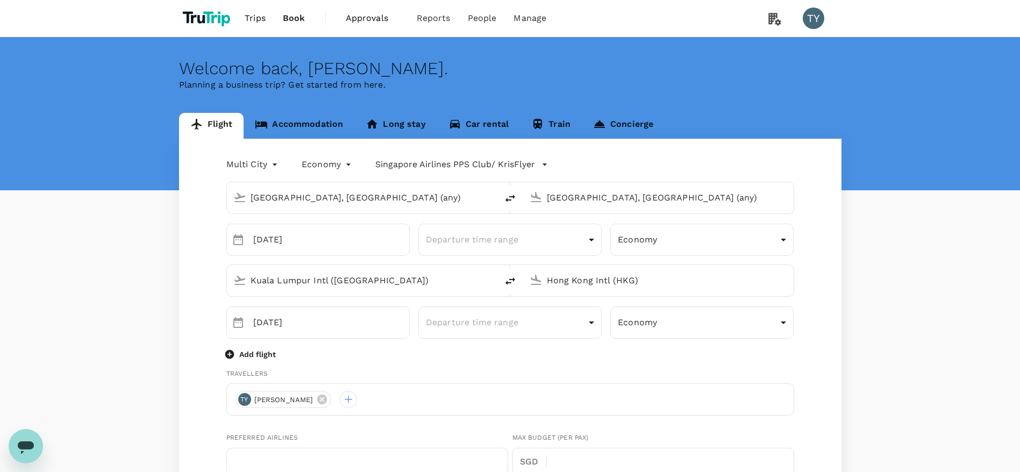
click at [289, 282] on input "Kuala Lumpur Intl ([GEOGRAPHIC_DATA])" at bounding box center [362, 280] width 224 height 17
click at [299, 328] on div "Hong Kong Intl HKG" at bounding box center [371, 322] width 230 height 17
type input "Hong Kong Intl (HKG)"
click at [591, 277] on input "Hong Kong Intl (HKG)" at bounding box center [659, 280] width 224 height 17
click at [596, 328] on div "[GEOGRAPHIC_DATA] Intl KUL" at bounding box center [667, 322] width 230 height 17
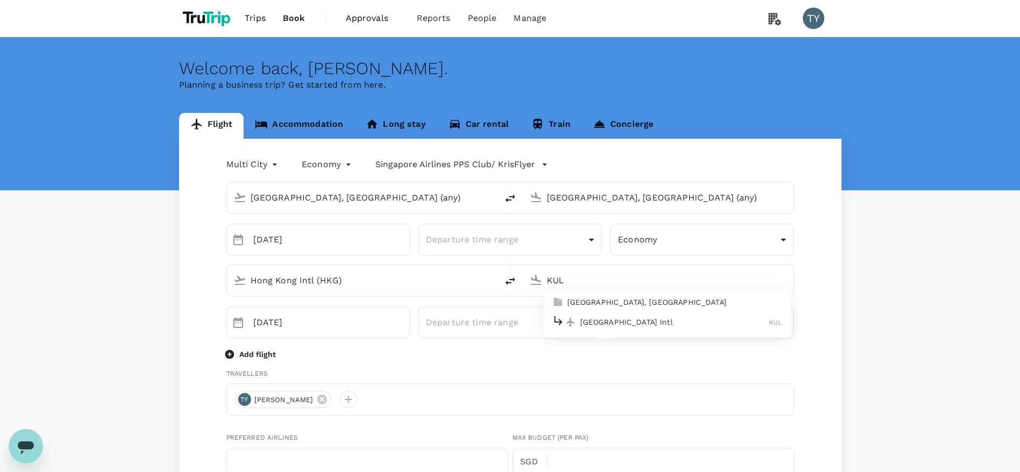
type input "Kuala Lumpur Intl ([GEOGRAPHIC_DATA])"
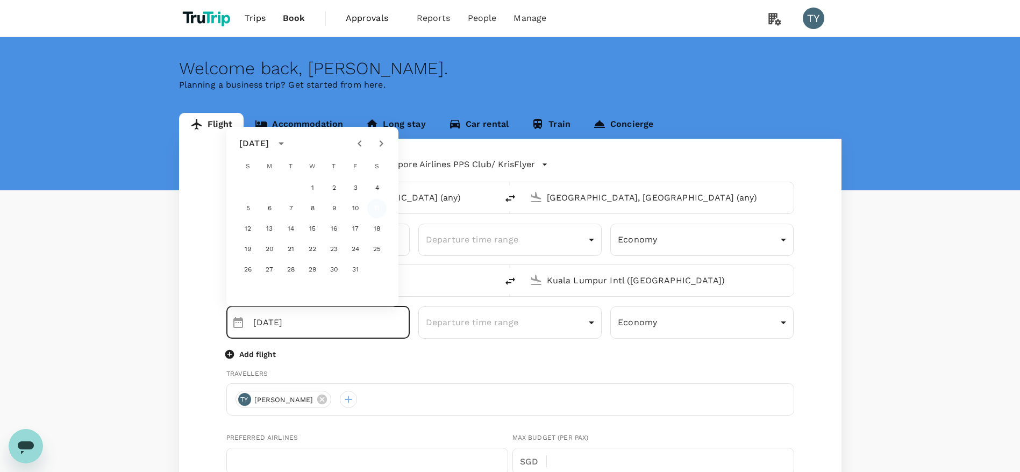
click at [379, 209] on button "11" at bounding box center [376, 208] width 19 height 19
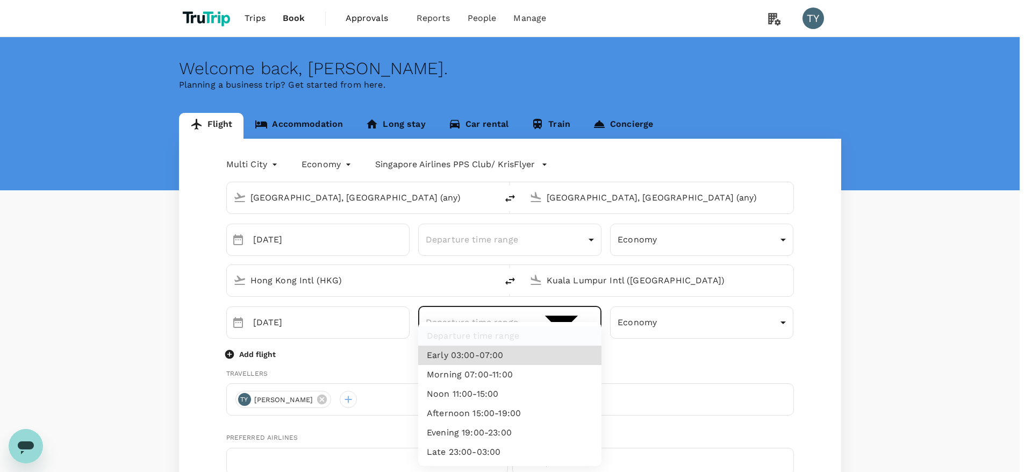
click at [514, 379] on li "Morning 07:00-11:00" at bounding box center [509, 374] width 183 height 19
click at [510, 389] on li "Noon 11:00-15:00" at bounding box center [509, 393] width 183 height 19
type input "noon"
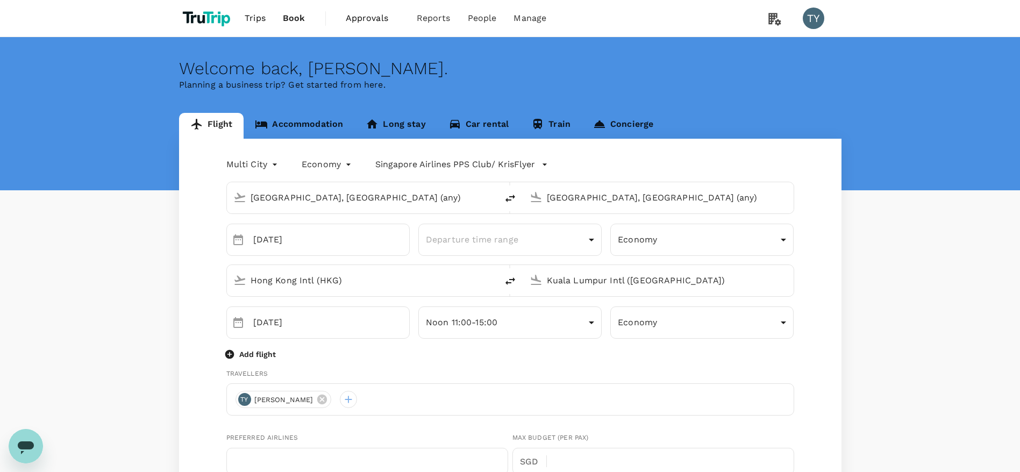
click at [257, 356] on p "Add flight" at bounding box center [257, 354] width 37 height 11
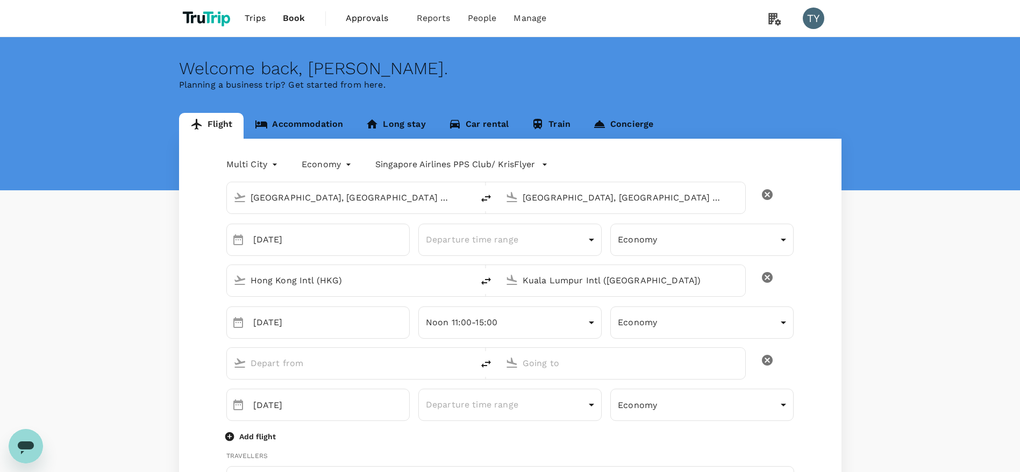
click at [289, 362] on input "text" at bounding box center [350, 363] width 200 height 17
click at [297, 395] on li "[GEOGRAPHIC_DATA] Intl KUL" at bounding box center [358, 404] width 247 height 23
type input "KUL"
type input "Kuala Lumpur Intl ([GEOGRAPHIC_DATA])"
click at [585, 367] on input "text" at bounding box center [622, 363] width 200 height 17
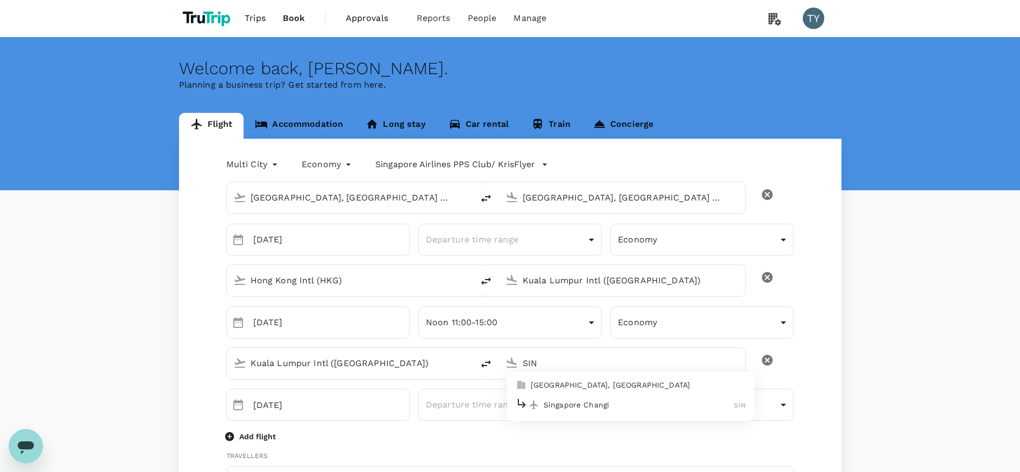
click at [577, 405] on p "Singapore Changi" at bounding box center [638, 404] width 191 height 11
type input "Singapore Changi (SIN)"
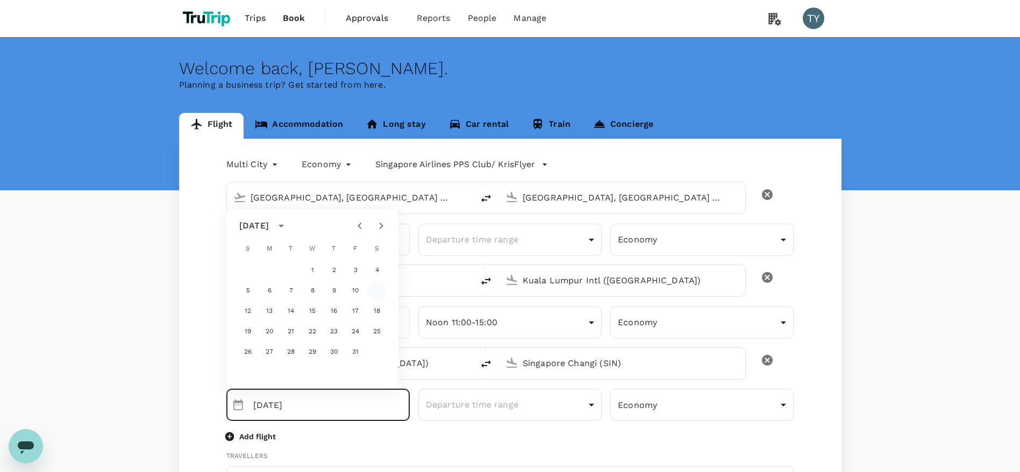
click at [378, 293] on button "11" at bounding box center [376, 290] width 19 height 19
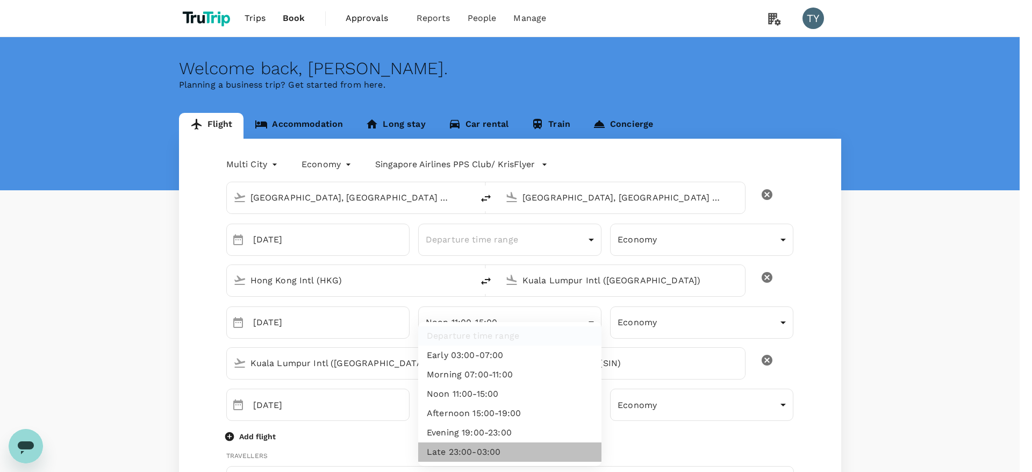
click at [520, 447] on li "Late 23:00-03:00" at bounding box center [509, 451] width 183 height 19
type input "late"
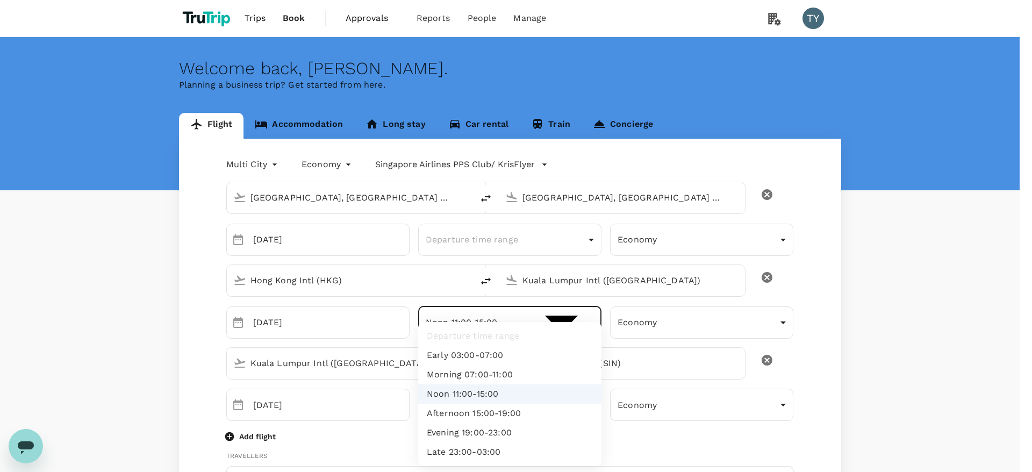
click at [490, 416] on li "Afternoon 15:00-19:00" at bounding box center [509, 413] width 183 height 19
type input "afternoon"
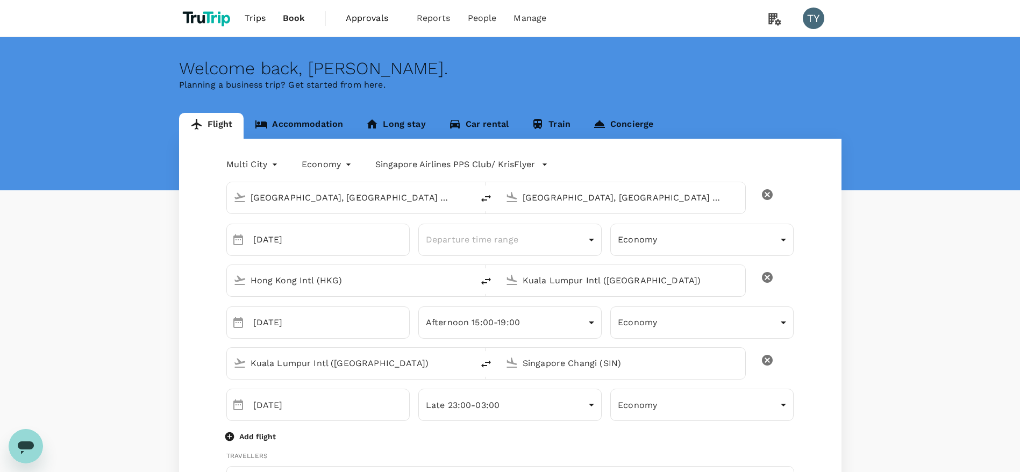
click at [649, 434] on div "Add flight" at bounding box center [510, 435] width 568 height 13
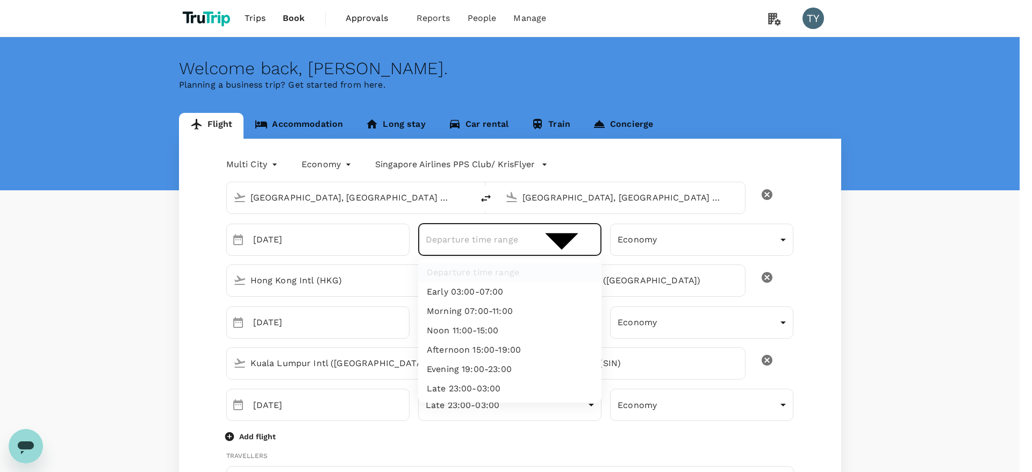
click at [452, 291] on li "Early 03:00-07:00" at bounding box center [509, 291] width 183 height 19
type input "early"
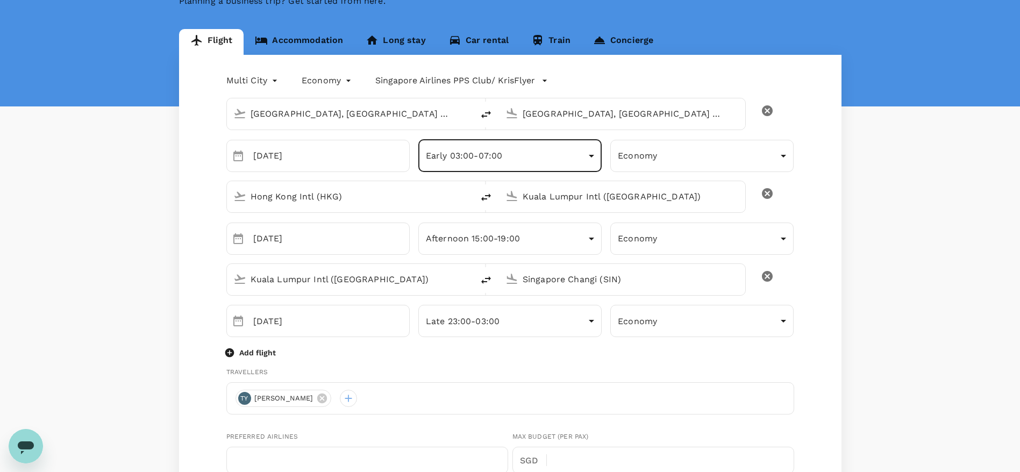
scroll to position [161, 0]
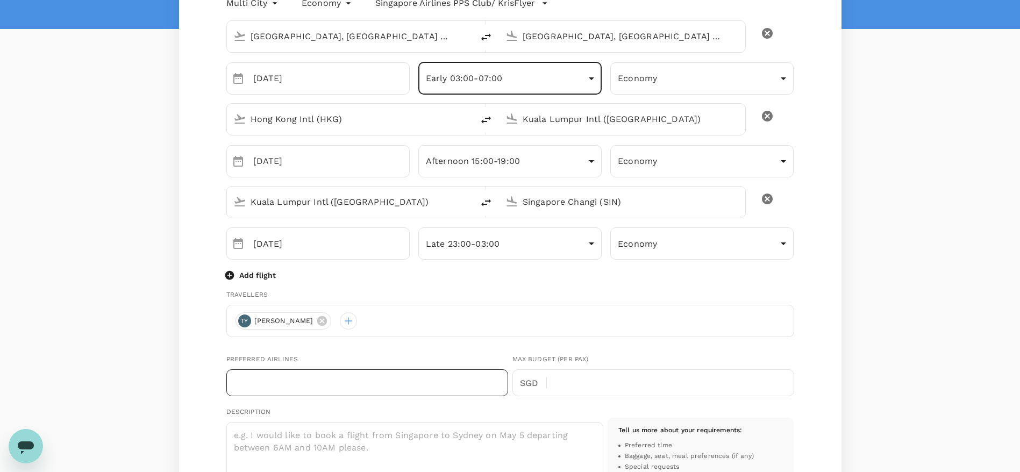
click at [382, 374] on input "text" at bounding box center [367, 382] width 282 height 27
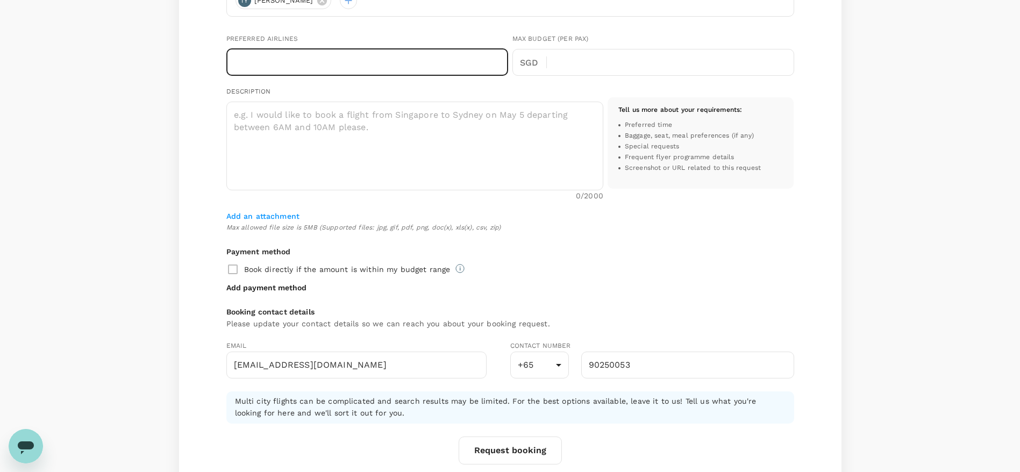
scroll to position [629, 0]
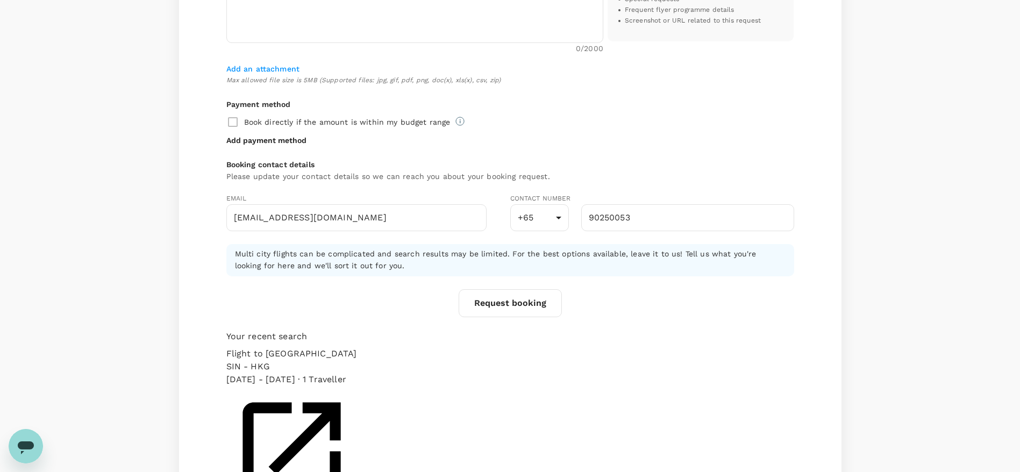
click at [506, 309] on button "Request booking" at bounding box center [509, 303] width 103 height 28
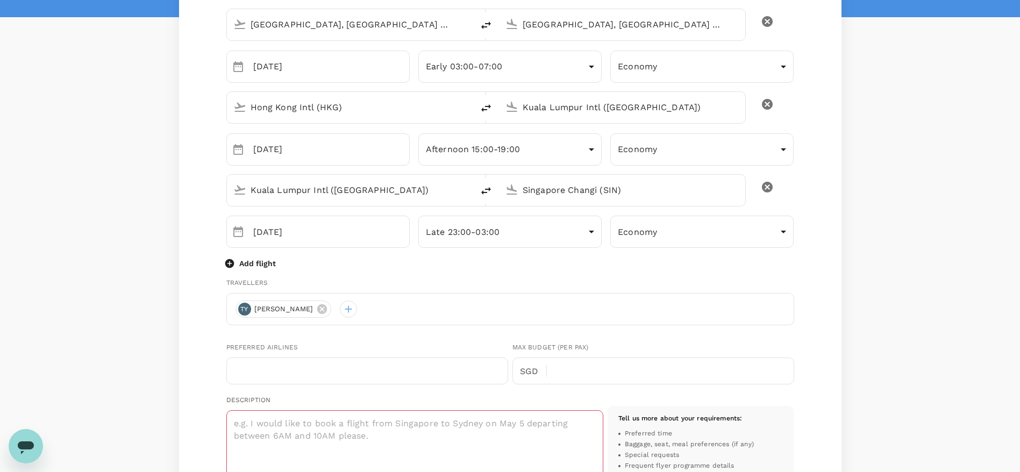
scroll to position [254, 0]
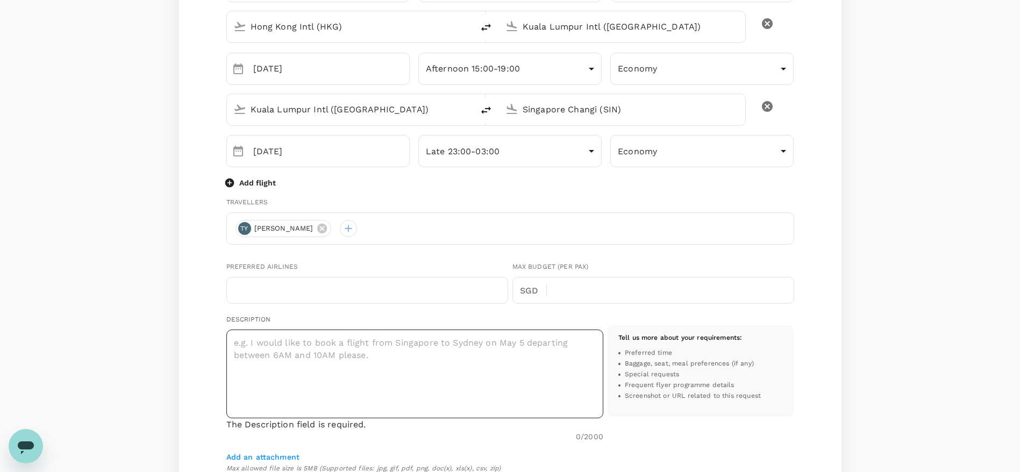
click at [406, 352] on textarea at bounding box center [414, 373] width 377 height 89
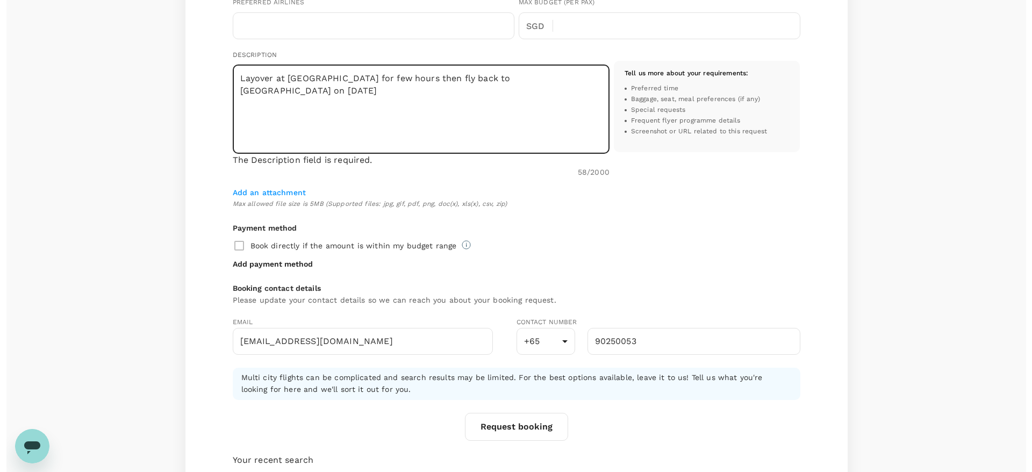
scroll to position [641, 0]
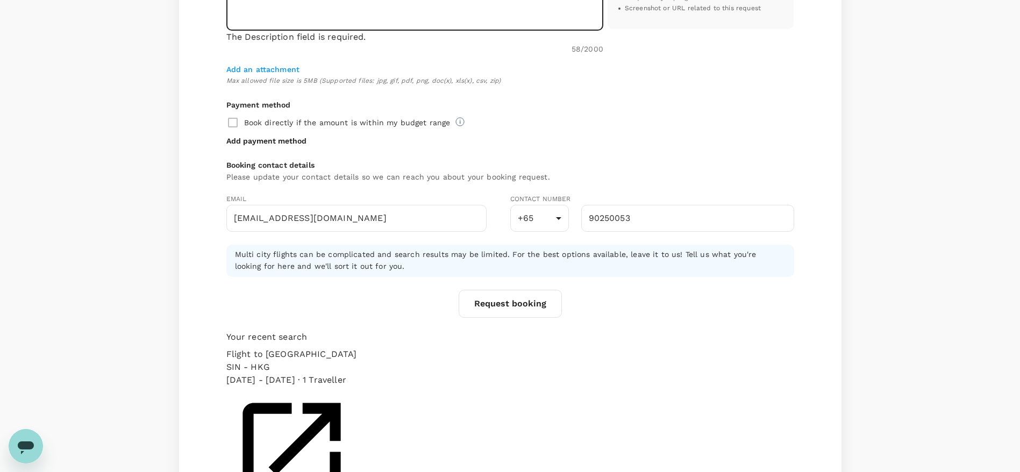
type textarea "Layover at [GEOGRAPHIC_DATA] for few hours then fly back to [GEOGRAPHIC_DATA] o…"
click at [522, 305] on button "Request booking" at bounding box center [509, 304] width 103 height 28
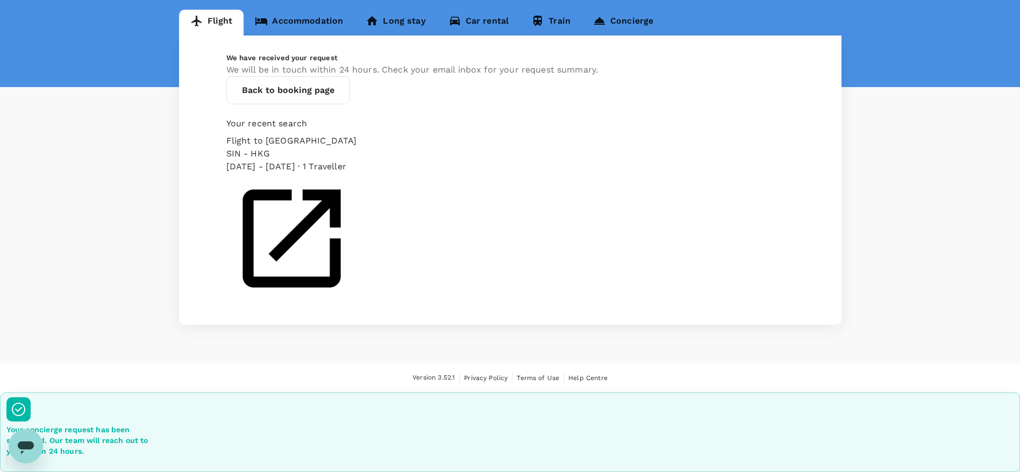
scroll to position [1, 0]
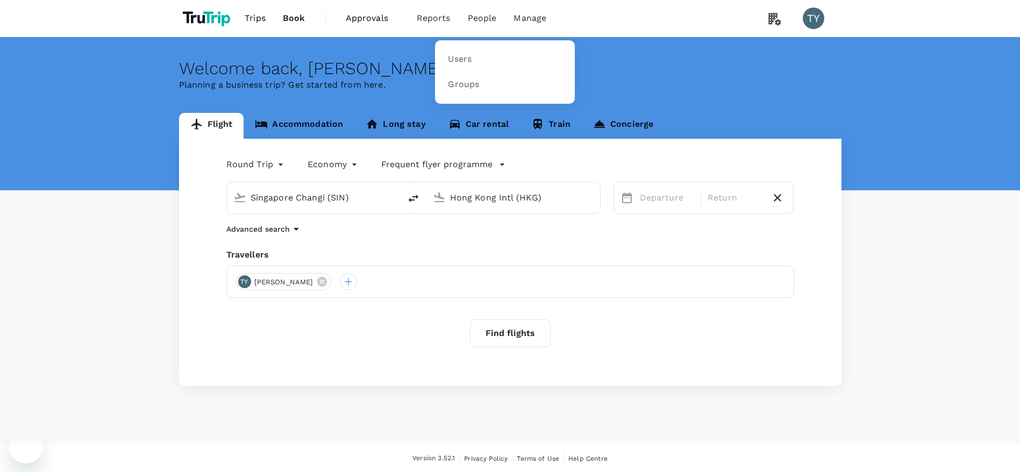
click at [474, 16] on span "People" at bounding box center [482, 18] width 29 height 13
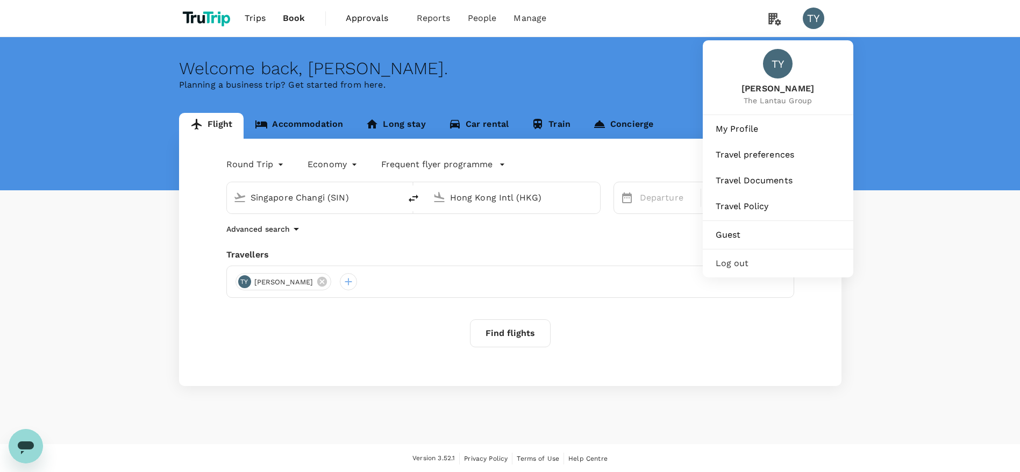
click at [827, 20] on div "TY" at bounding box center [817, 18] width 30 height 21
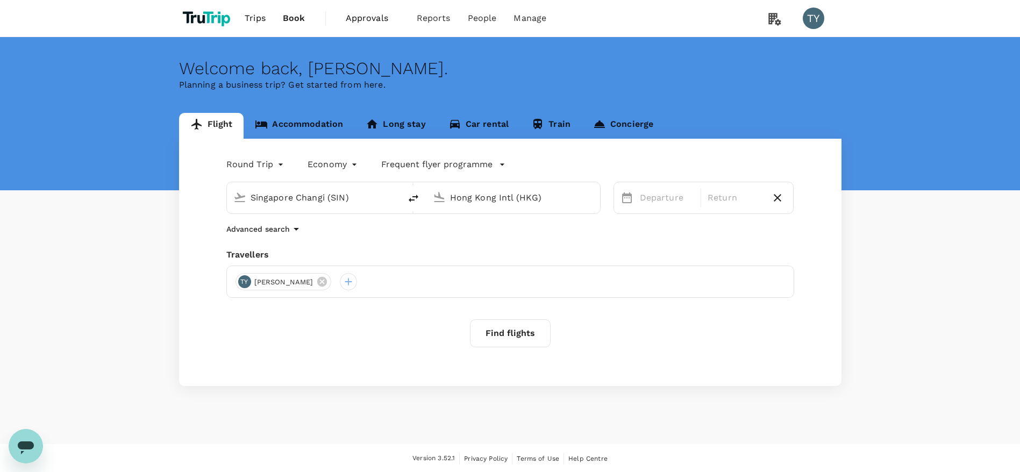
click at [820, 17] on div "TY" at bounding box center [812, 18] width 21 height 21
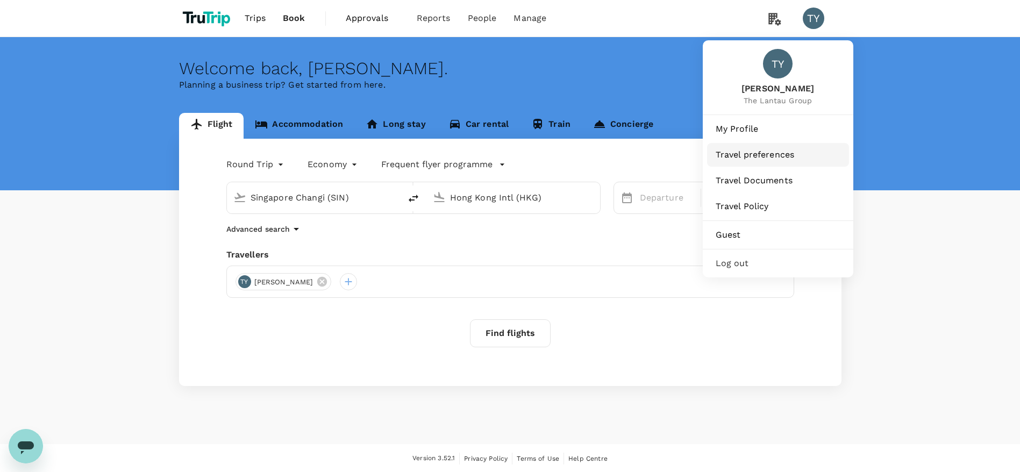
click at [764, 155] on span "Travel preferences" at bounding box center [777, 154] width 125 height 13
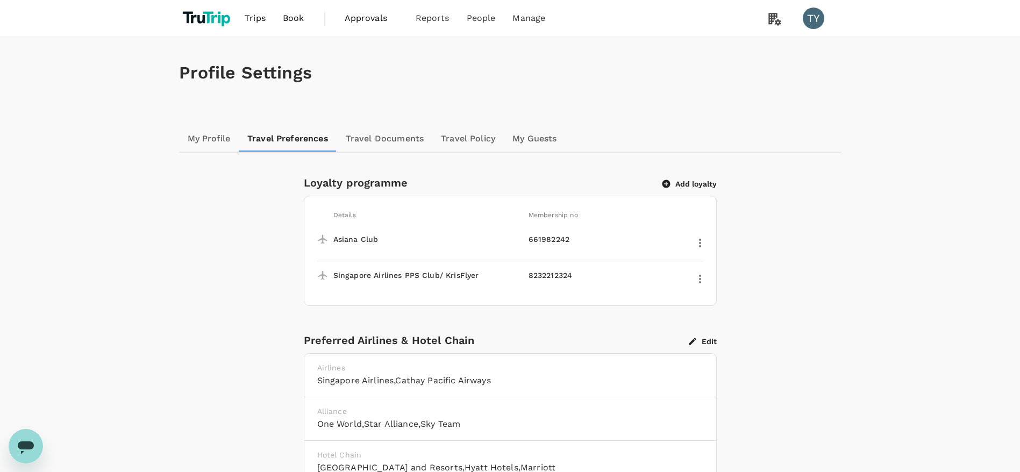
click at [299, 23] on span "Book" at bounding box center [293, 18] width 21 height 13
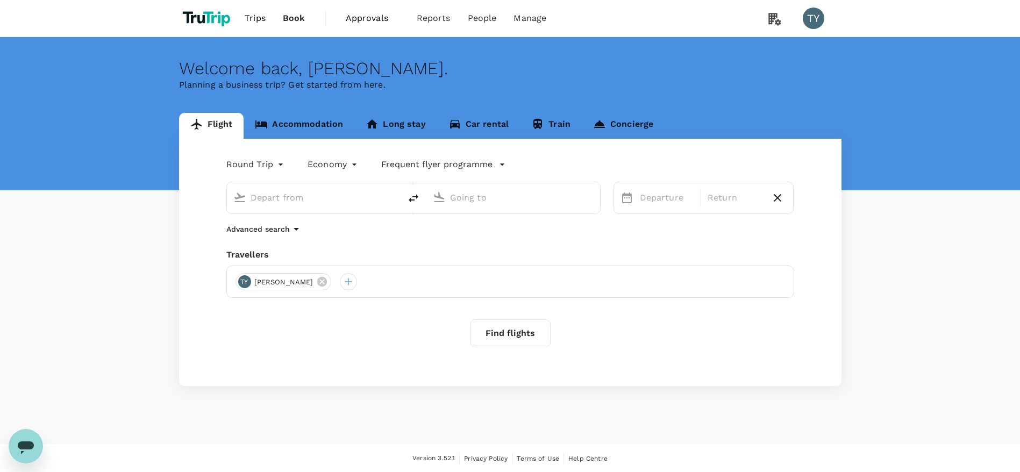
type input "Singapore Changi (SIN)"
type input "Hong Kong Intl (HKG)"
type input "Singapore Changi (SIN)"
type input "Hong Kong Intl (HKG)"
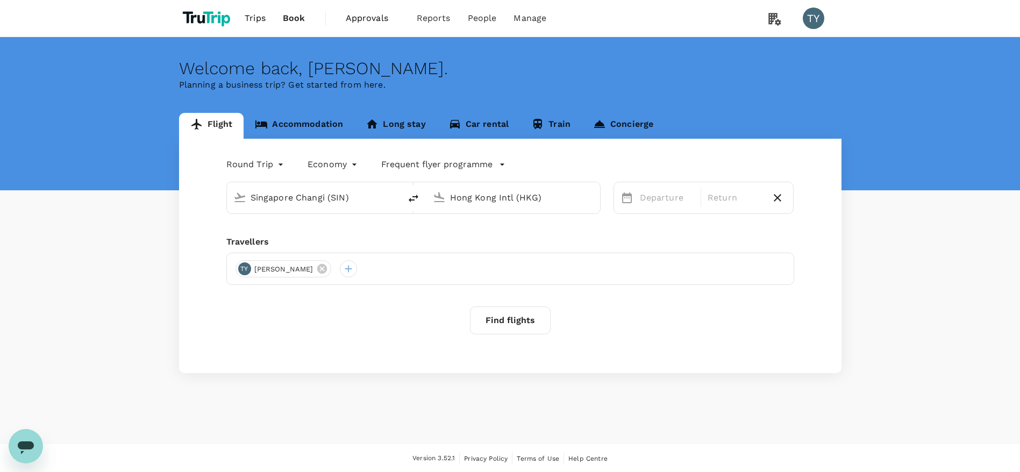
click at [318, 117] on link "Accommodation" at bounding box center [298, 126] width 111 height 26
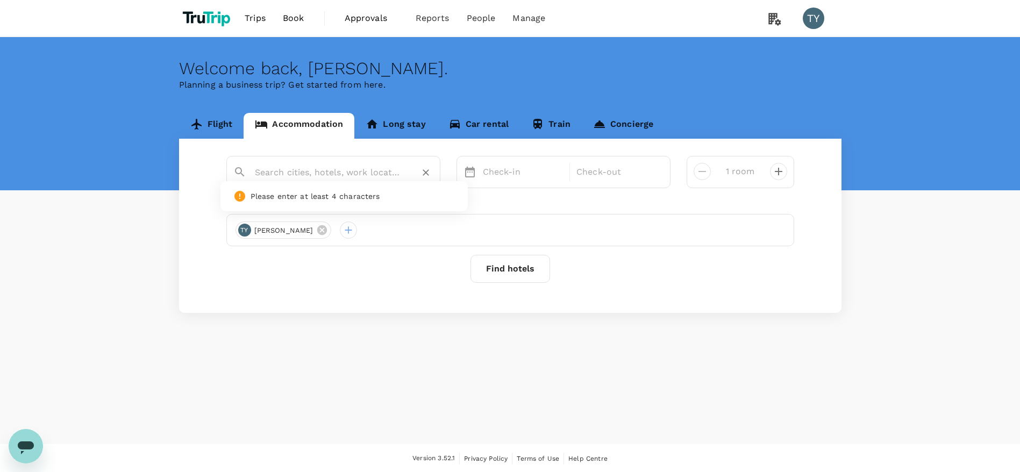
click at [349, 175] on input "text" at bounding box center [329, 172] width 148 height 17
type input "h"
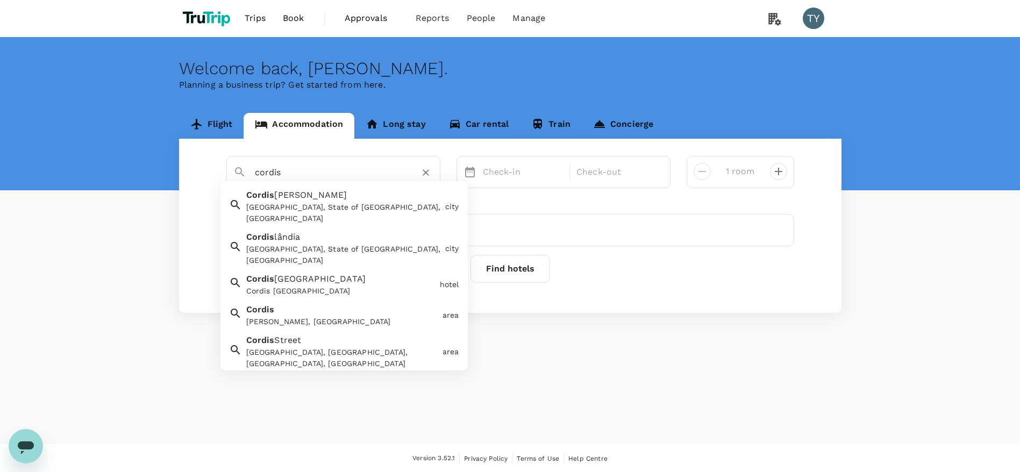
click at [338, 285] on div "Cordis Hong Kong" at bounding box center [340, 290] width 189 height 11
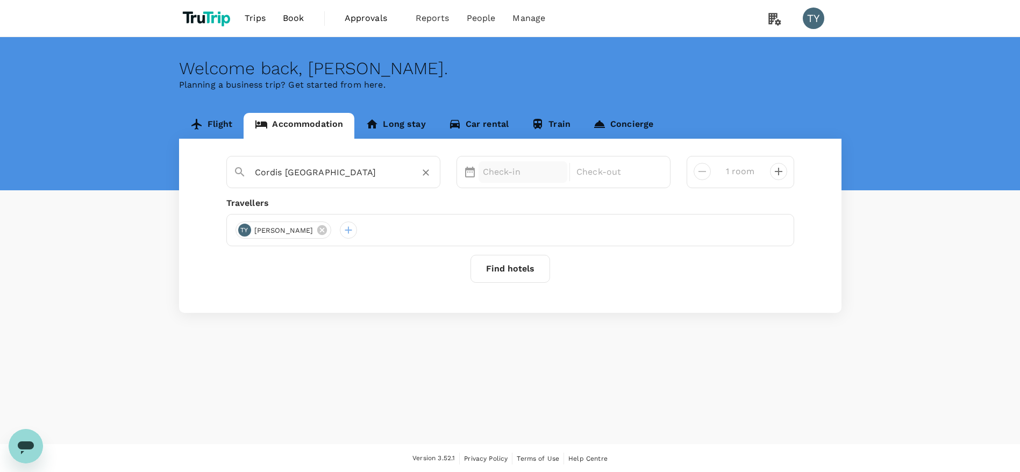
type input "Cordis Hong Kong"
click at [492, 176] on p "Check-in" at bounding box center [523, 172] width 81 height 13
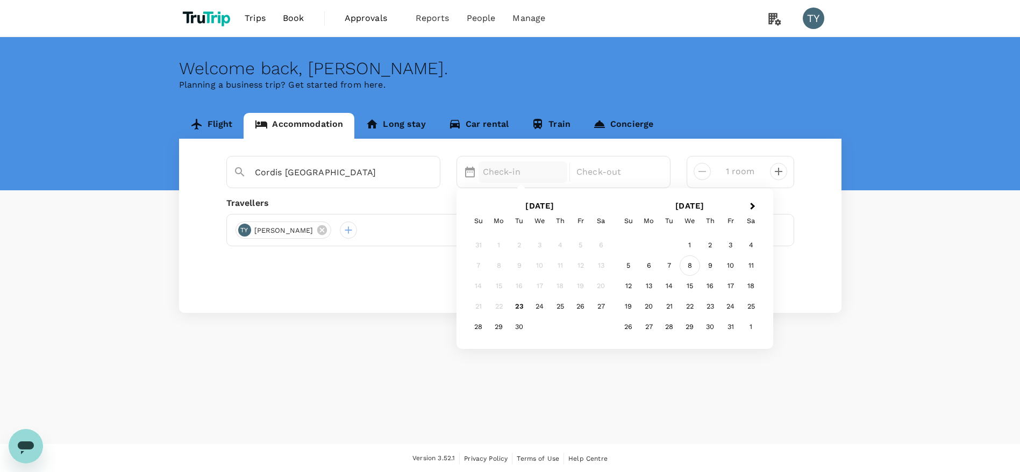
click at [691, 267] on div "8" at bounding box center [689, 265] width 20 height 20
click at [599, 268] on div "11" at bounding box center [601, 265] width 20 height 20
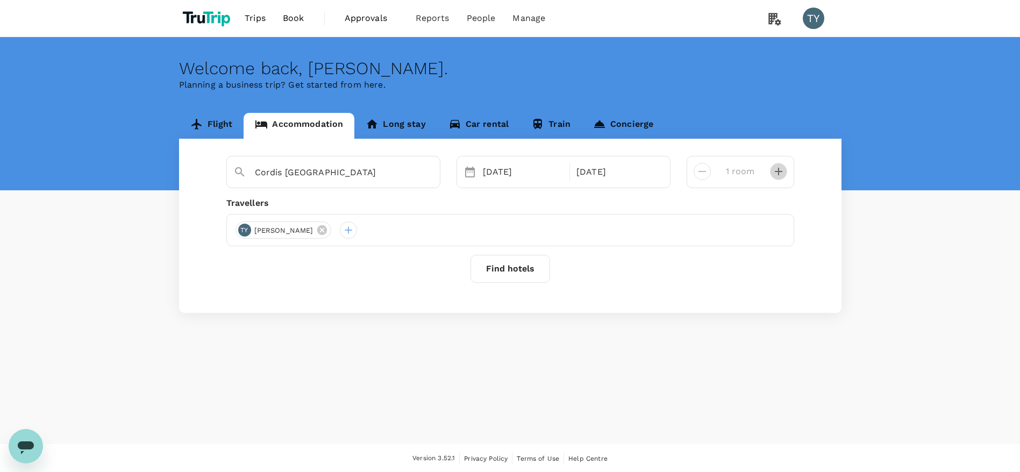
click at [777, 173] on icon "decrease" at bounding box center [778, 171] width 13 height 13
click at [702, 172] on icon "decrease" at bounding box center [701, 171] width 13 height 13
type input "1 room"
click at [526, 269] on button "Find hotels" at bounding box center [510, 269] width 80 height 28
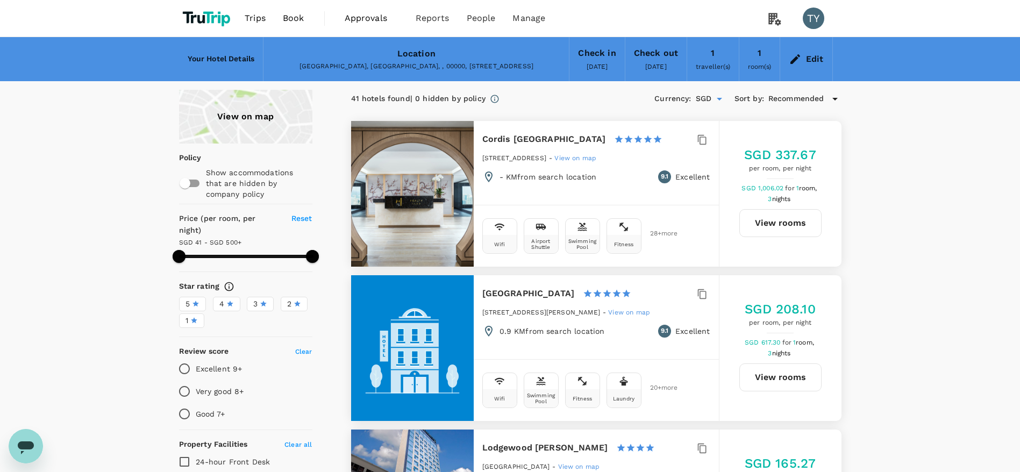
type input "499.73"
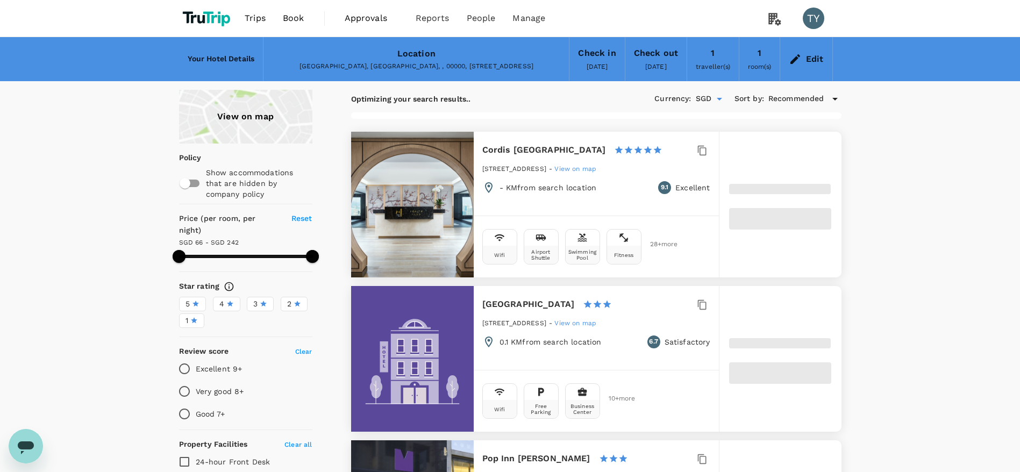
type input "240.81"
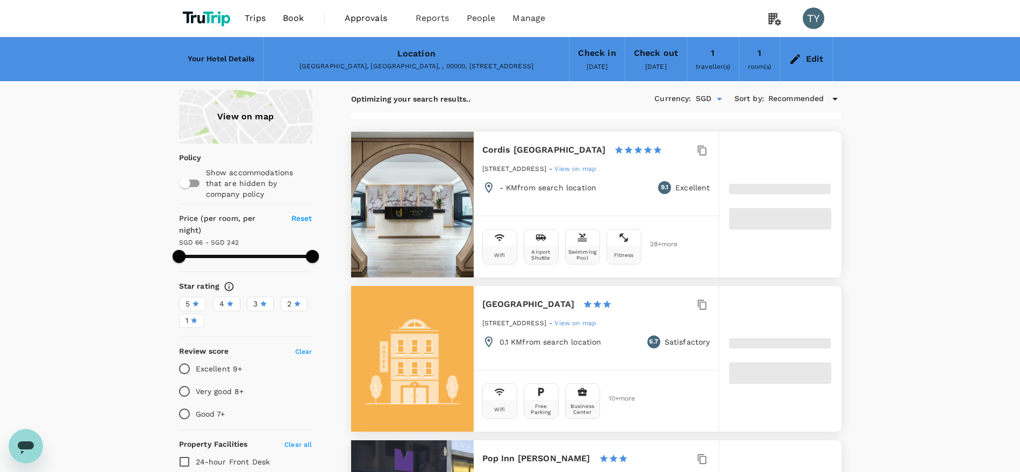
type input "66.04"
type input "241.04"
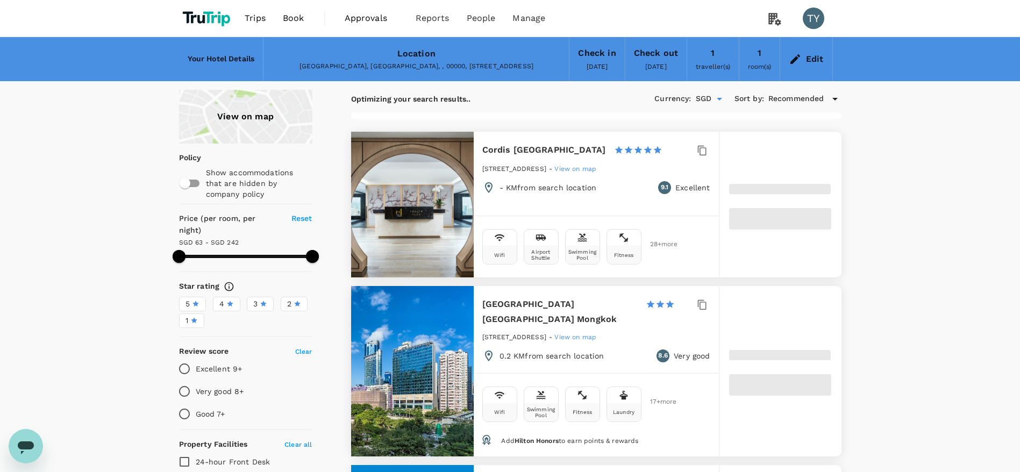
type input "63.04"
type input "241.76"
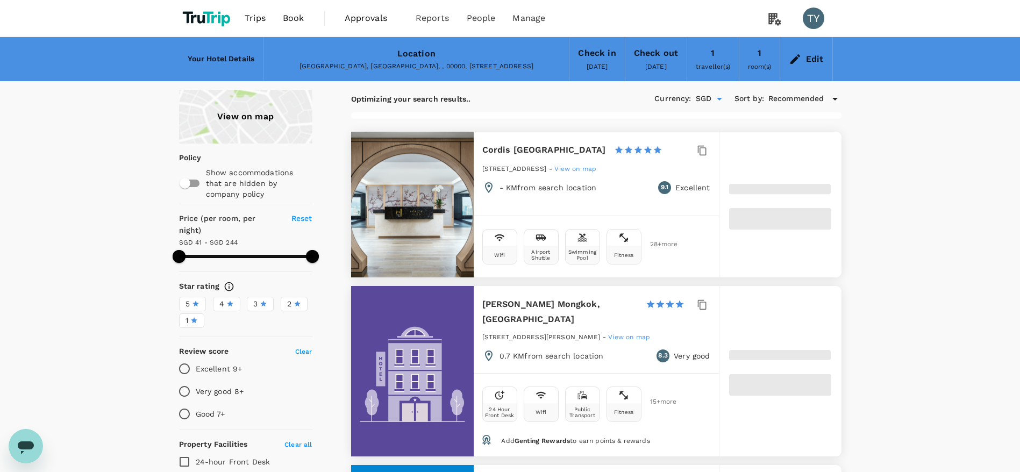
type input "40.76"
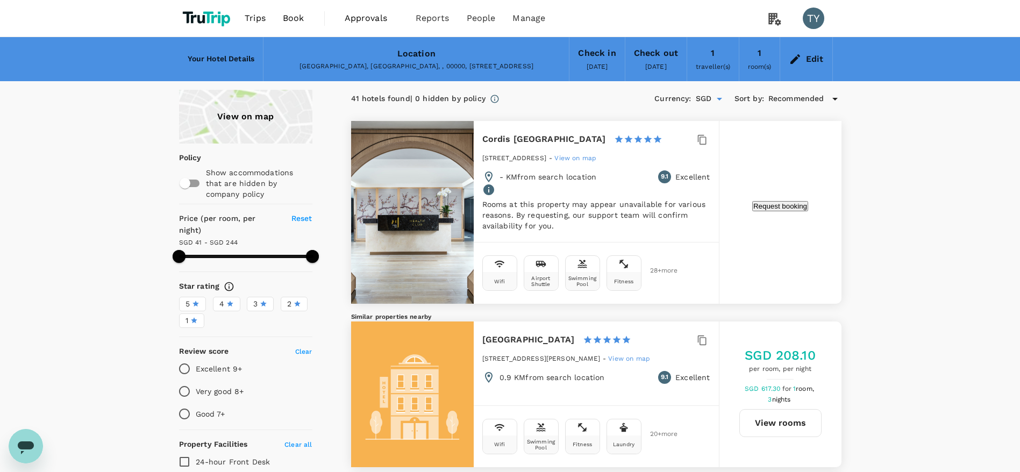
type input "243.76"
